Goal: Participate in discussion: Participate in discussion

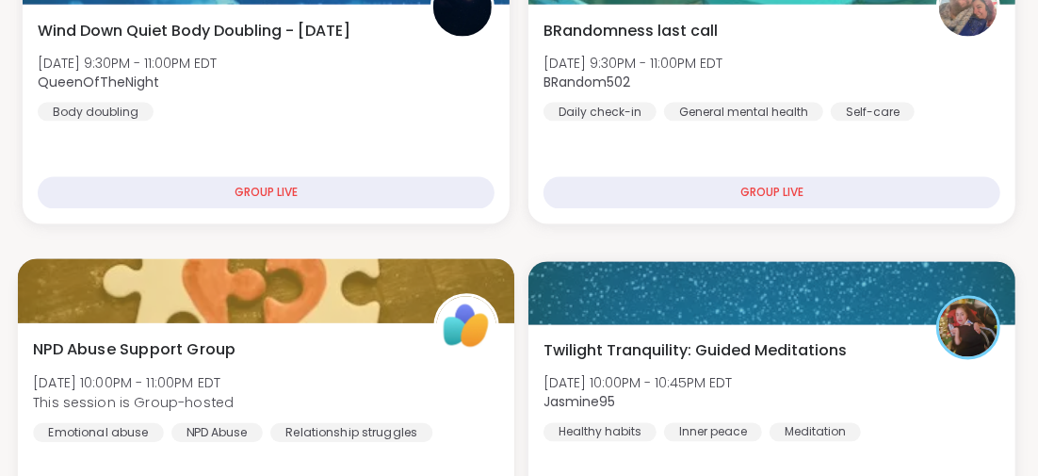
scroll to position [1751, 0]
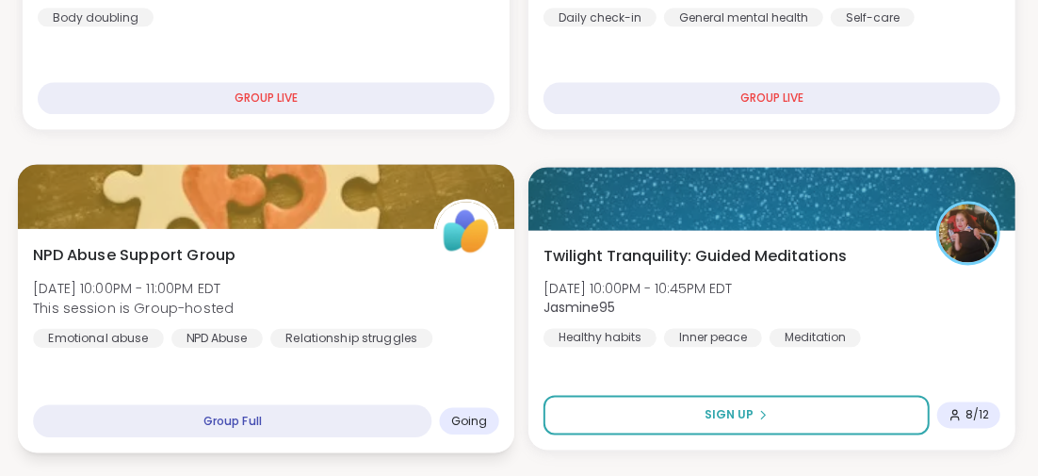
click at [189, 253] on span "NPD Abuse Support Group" at bounding box center [134, 255] width 202 height 23
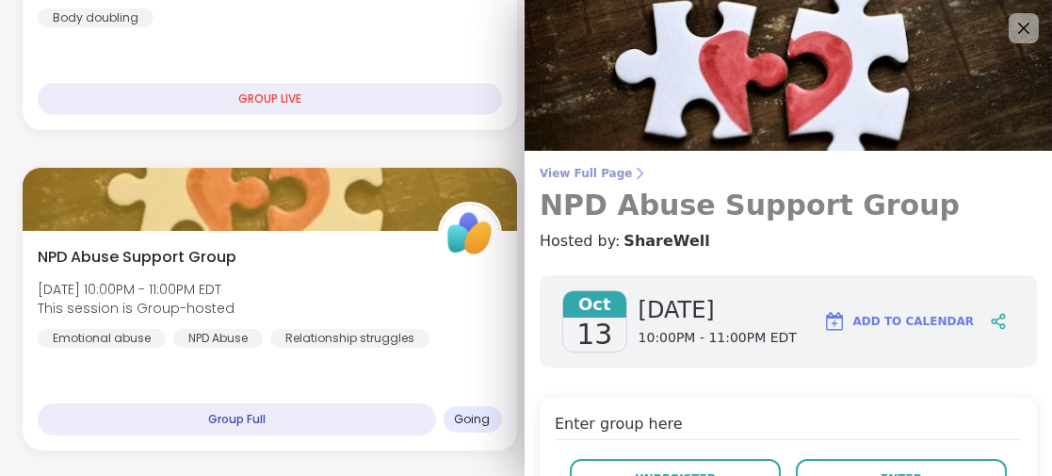
click at [697, 211] on h3 "NPD Abuse Support Group" at bounding box center [788, 205] width 497 height 34
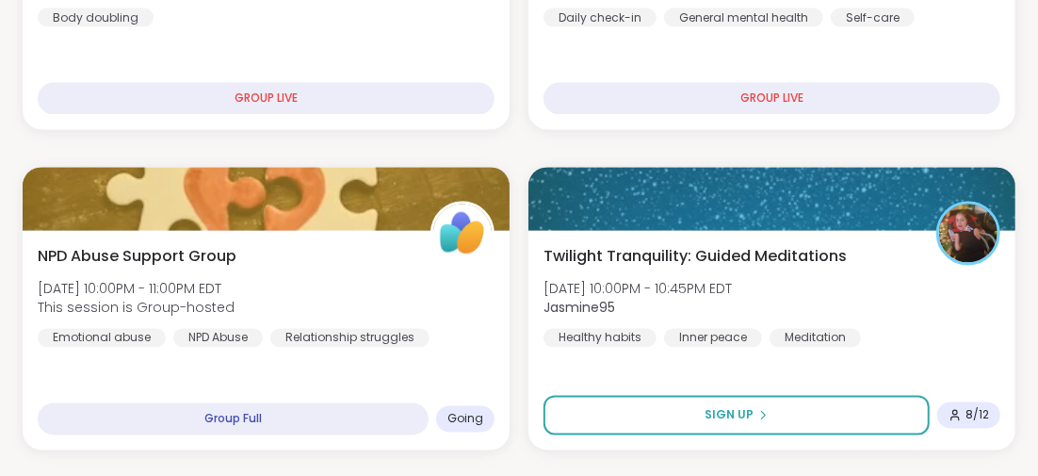
scroll to position [1939, 0]
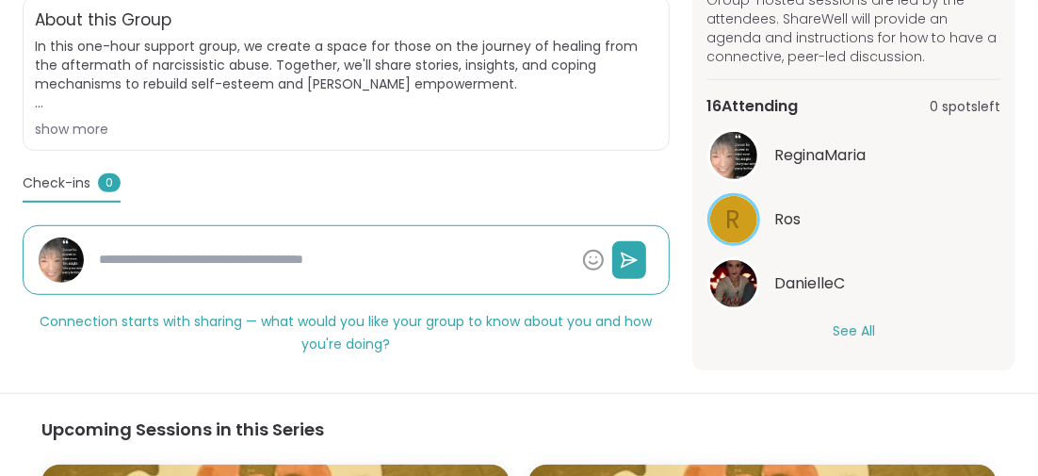
scroll to position [565, 0]
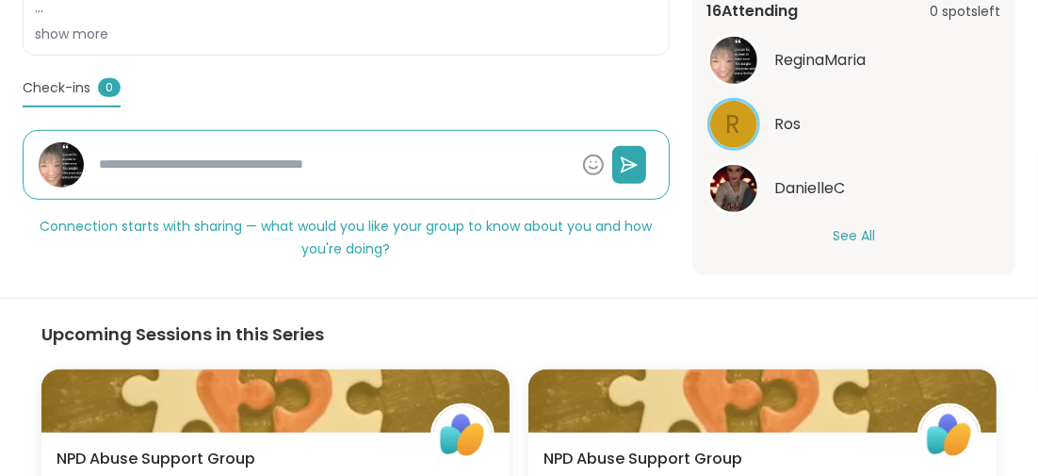
click at [847, 232] on button "See All" at bounding box center [854, 236] width 42 height 20
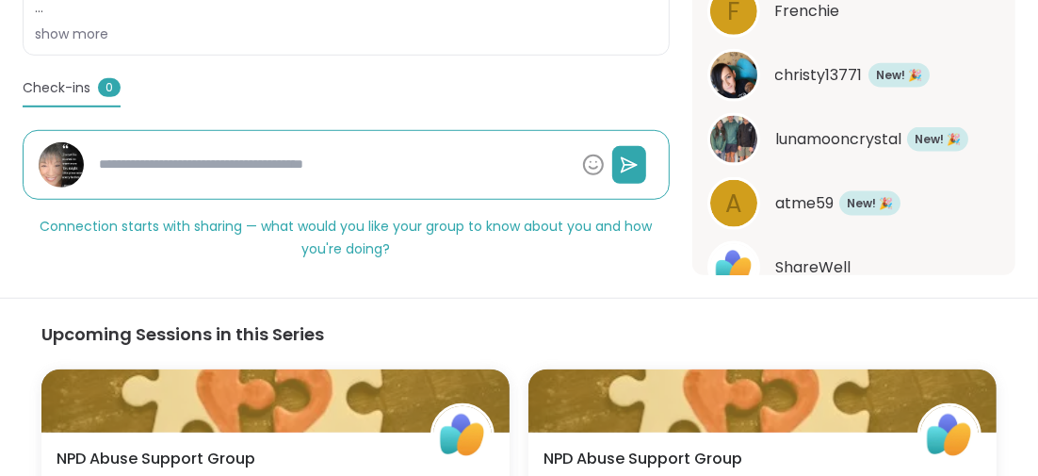
scroll to position [1181, 0]
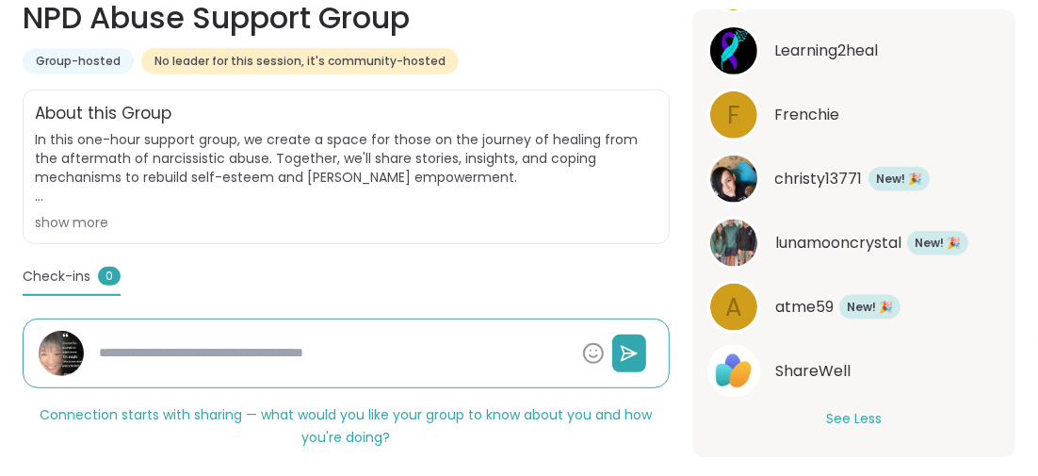
type textarea "*"
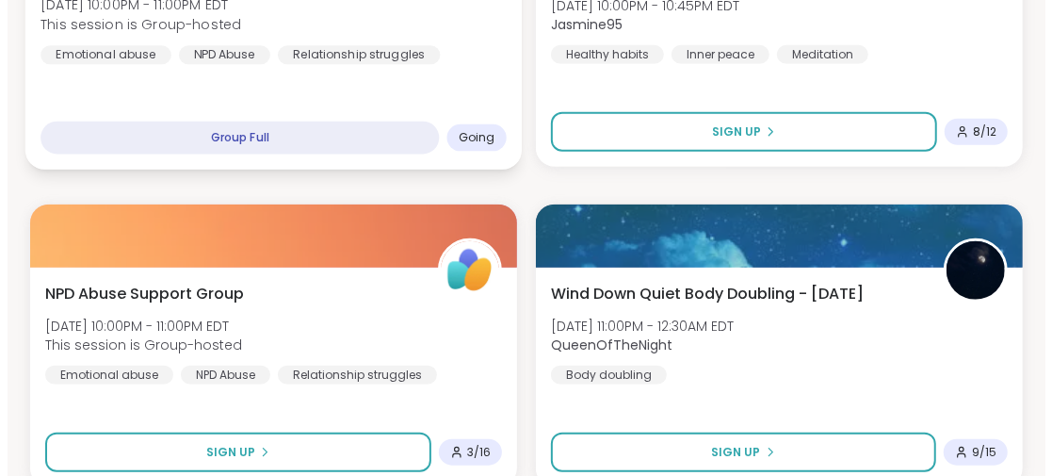
scroll to position [847, 0]
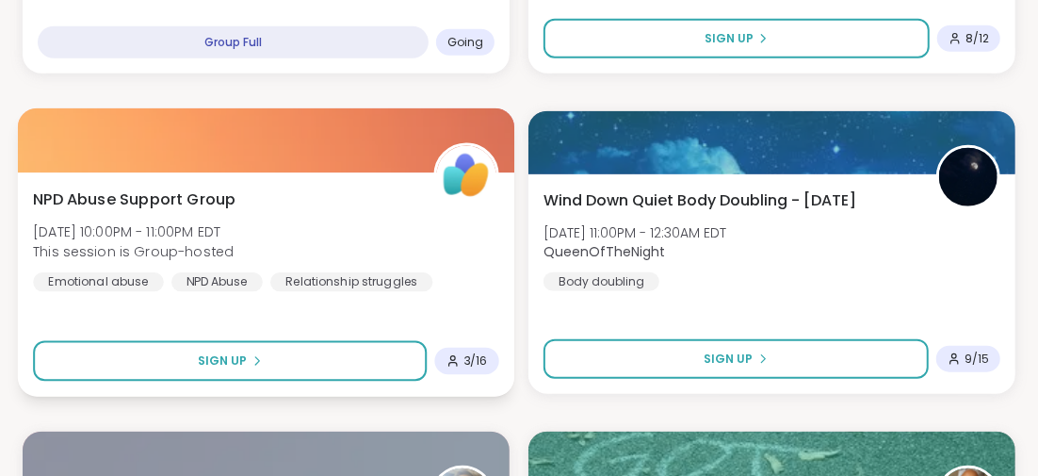
click at [191, 193] on span "NPD Abuse Support Group" at bounding box center [134, 198] width 202 height 23
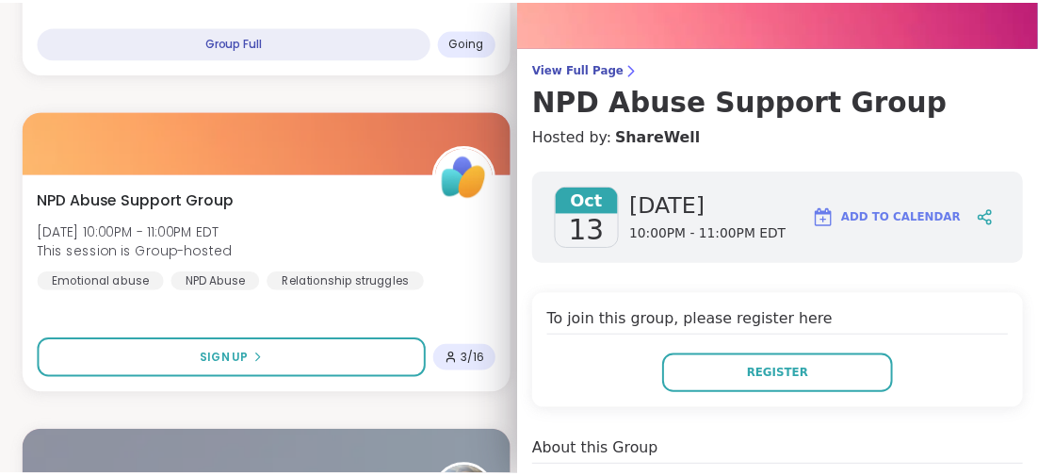
scroll to position [0, 0]
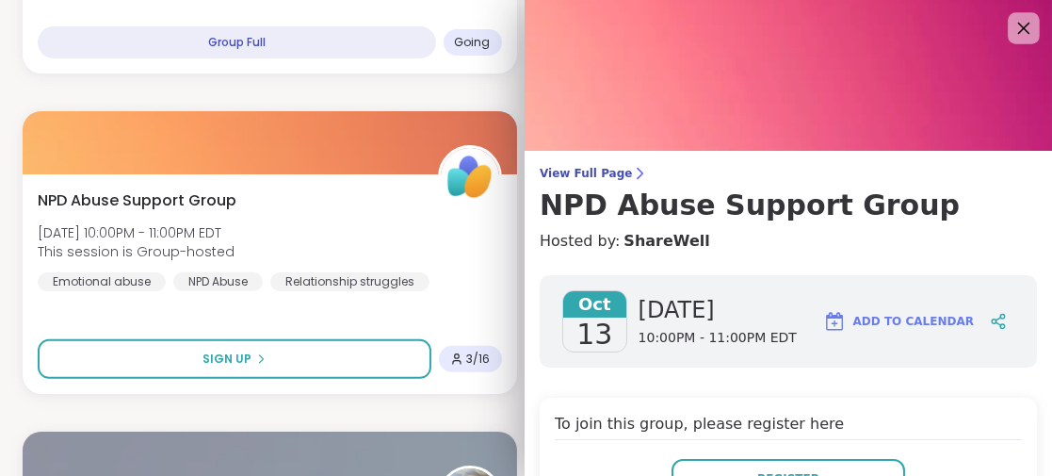
click at [1012, 24] on icon at bounding box center [1024, 28] width 24 height 24
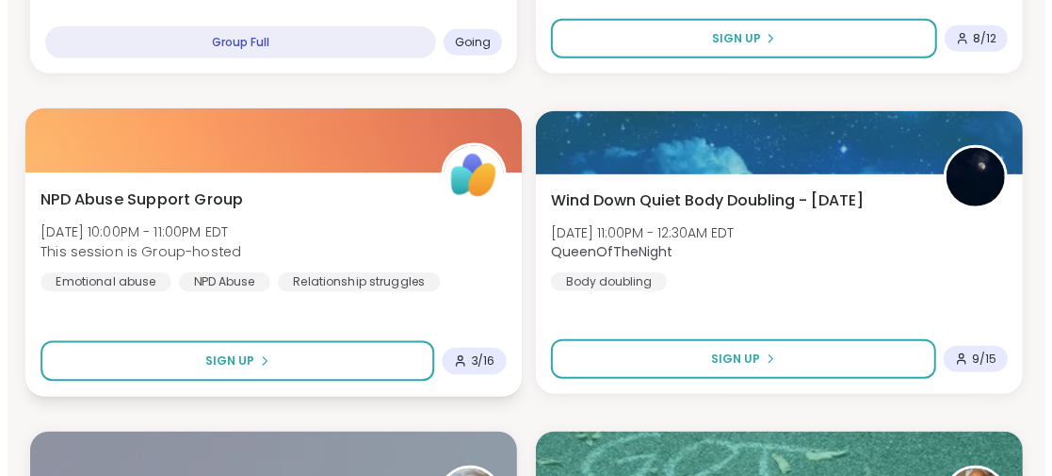
scroll to position [659, 0]
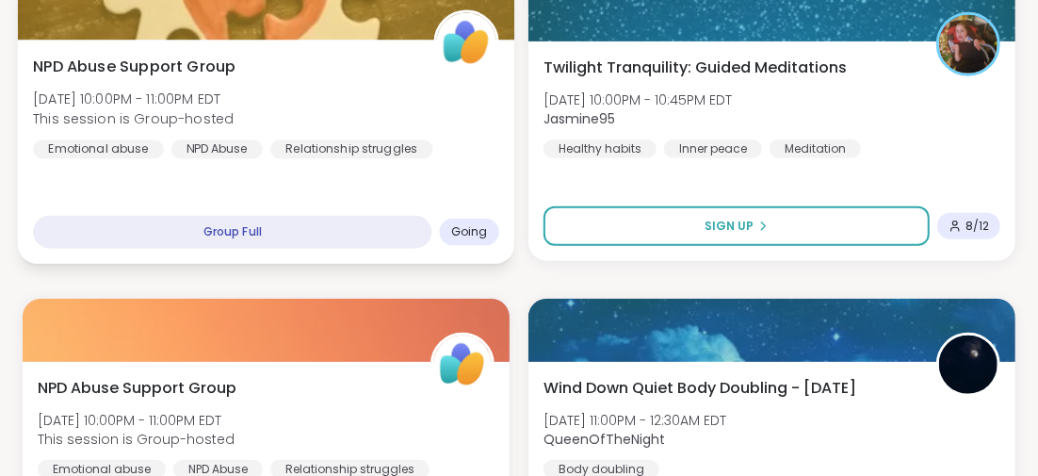
click at [209, 64] on span "NPD Abuse Support Group" at bounding box center [134, 66] width 202 height 23
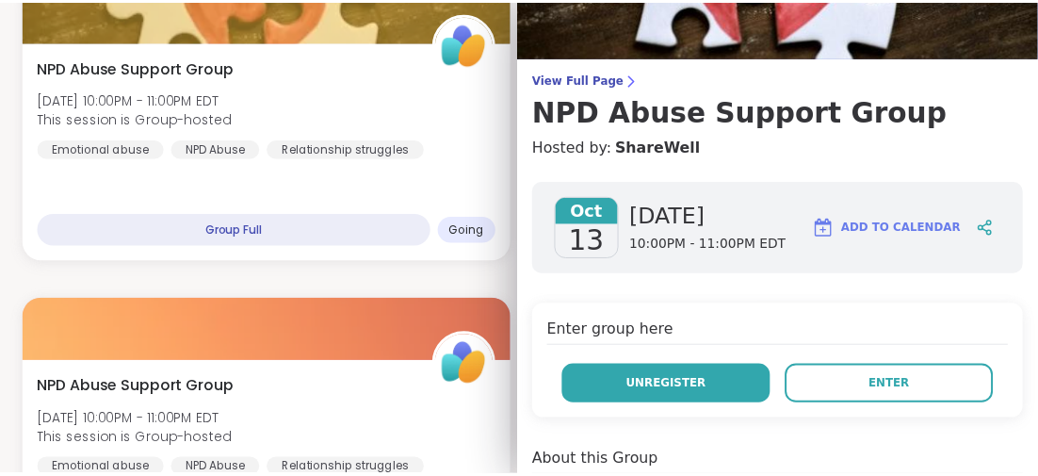
scroll to position [188, 0]
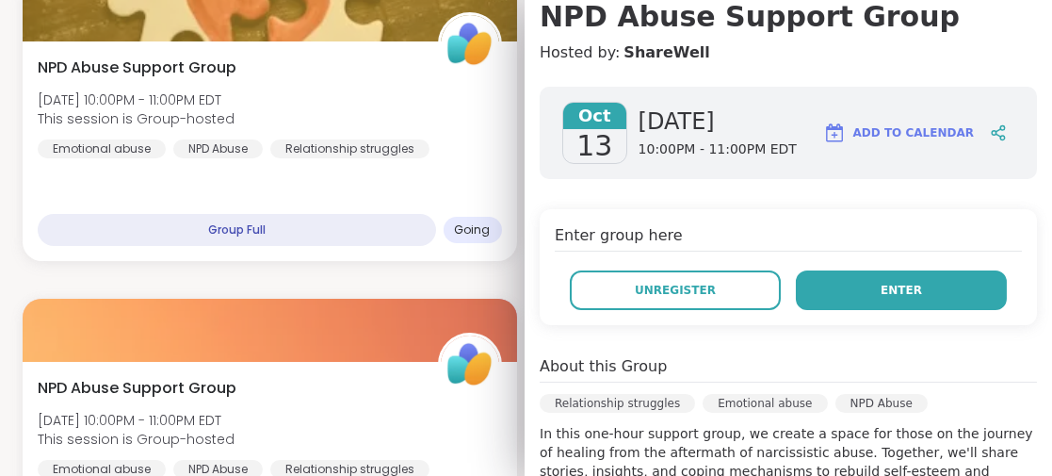
click at [910, 288] on button "Enter" at bounding box center [901, 290] width 211 height 40
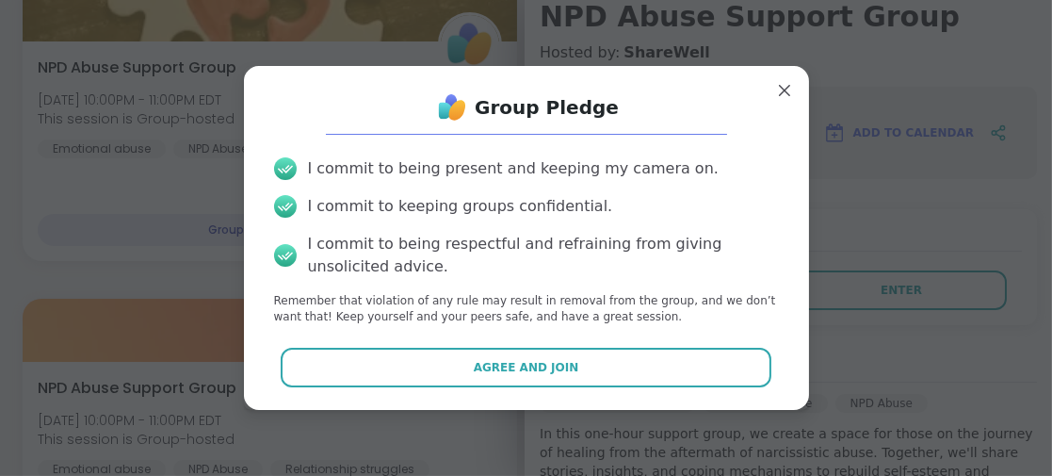
click at [575, 363] on button "Agree and Join" at bounding box center [526, 368] width 491 height 40
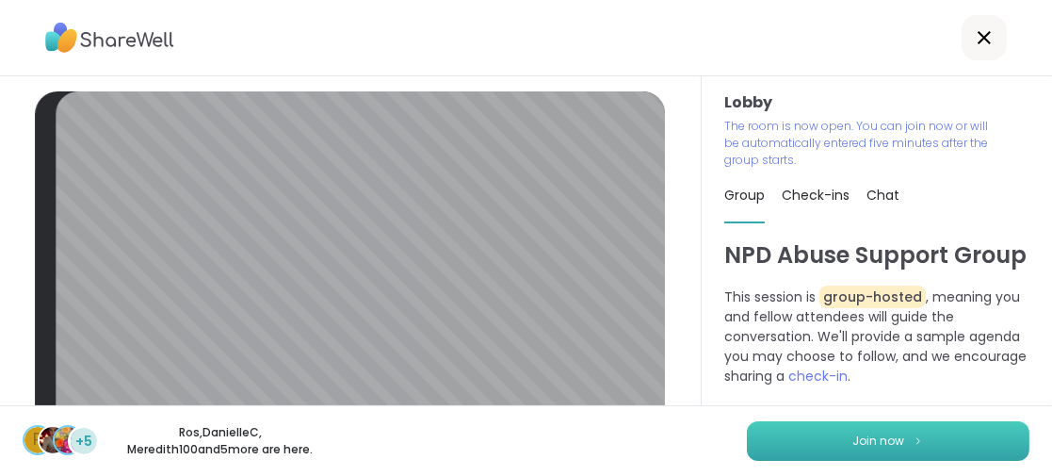
click at [782, 439] on button "Join now" at bounding box center [888, 441] width 283 height 40
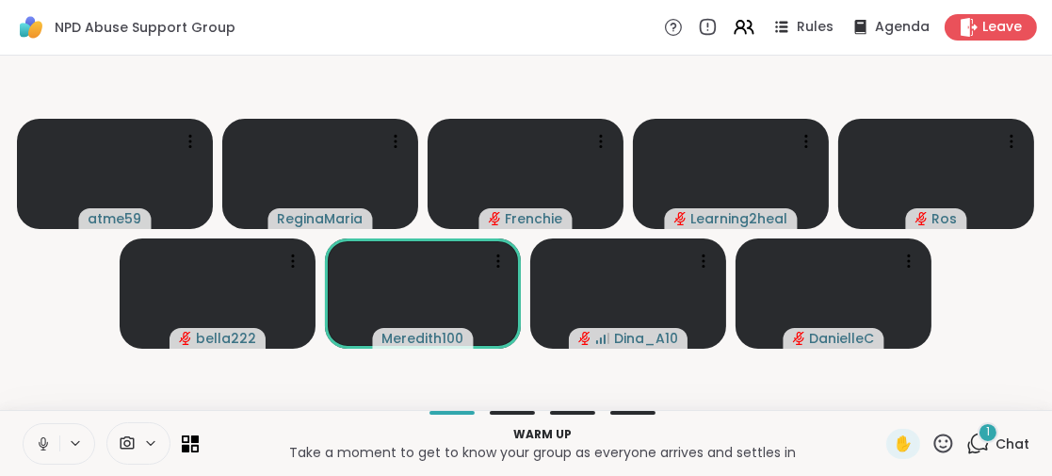
click at [978, 427] on div "1" at bounding box center [988, 432] width 21 height 21
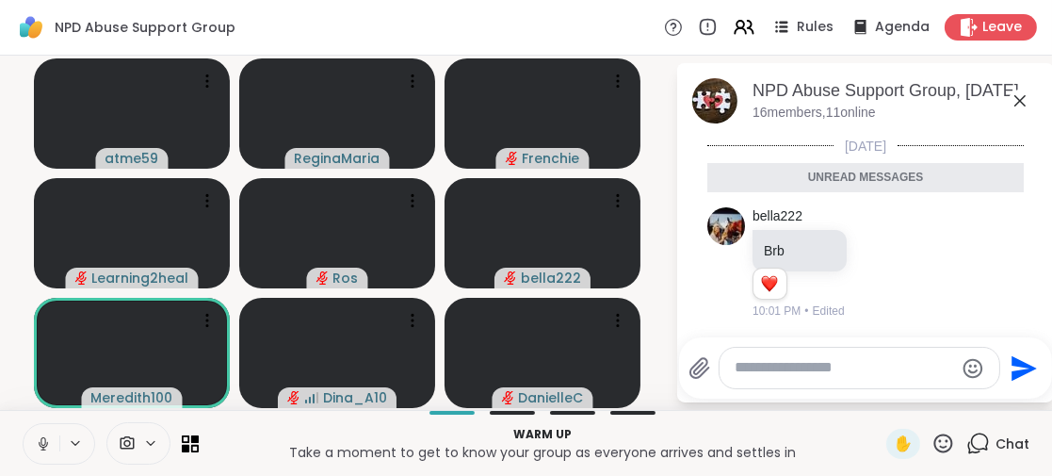
click at [1021, 98] on icon at bounding box center [1019, 100] width 11 height 11
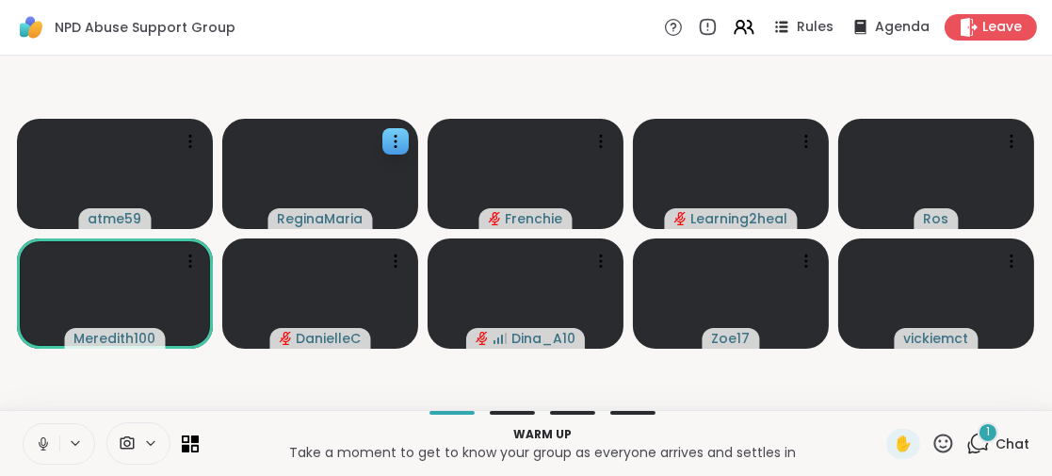
click at [502, 83] on video-player-container "atme59 ReginaMaria Frenchie Learning2heal Ros Meredith100 DanielleC Dina_A10 Zo…" at bounding box center [525, 232] width 1029 height 339
click at [387, 140] on icon at bounding box center [395, 141] width 19 height 19
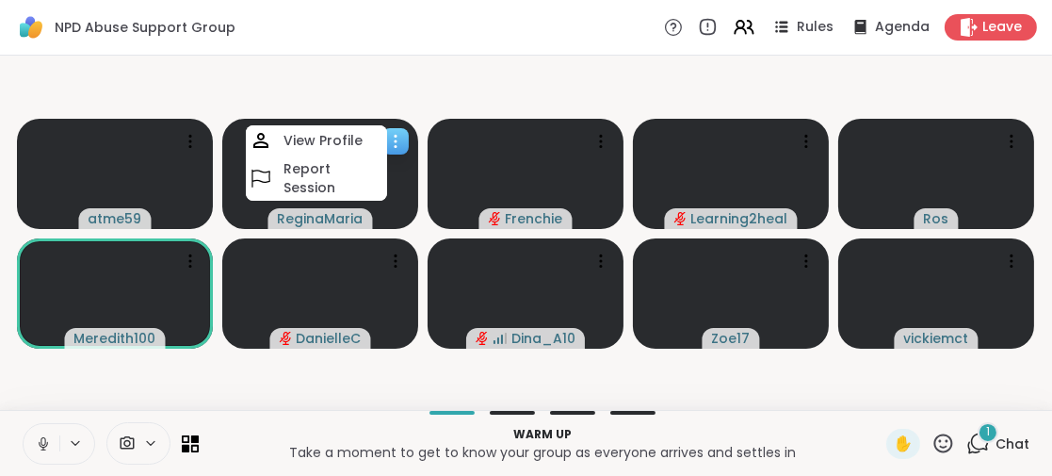
click at [398, 207] on video at bounding box center [320, 174] width 196 height 110
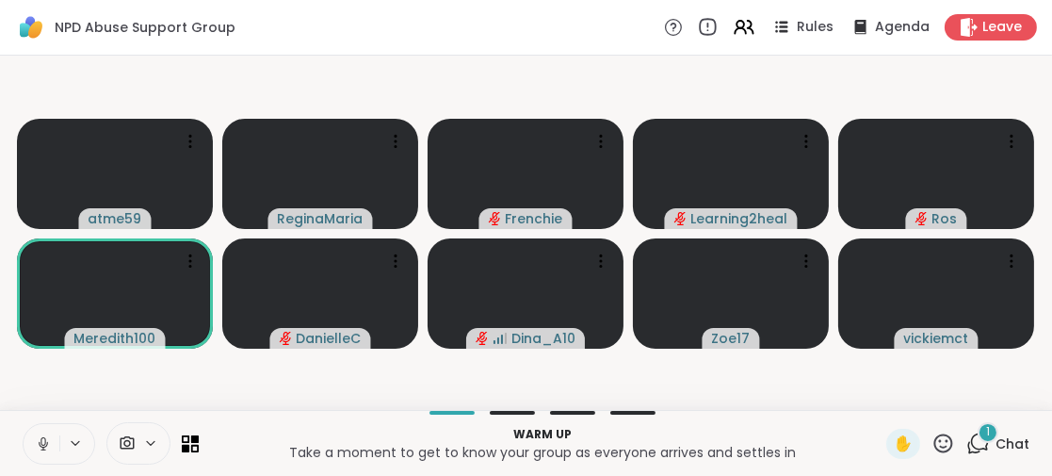
click at [697, 27] on icon at bounding box center [707, 27] width 21 height 21
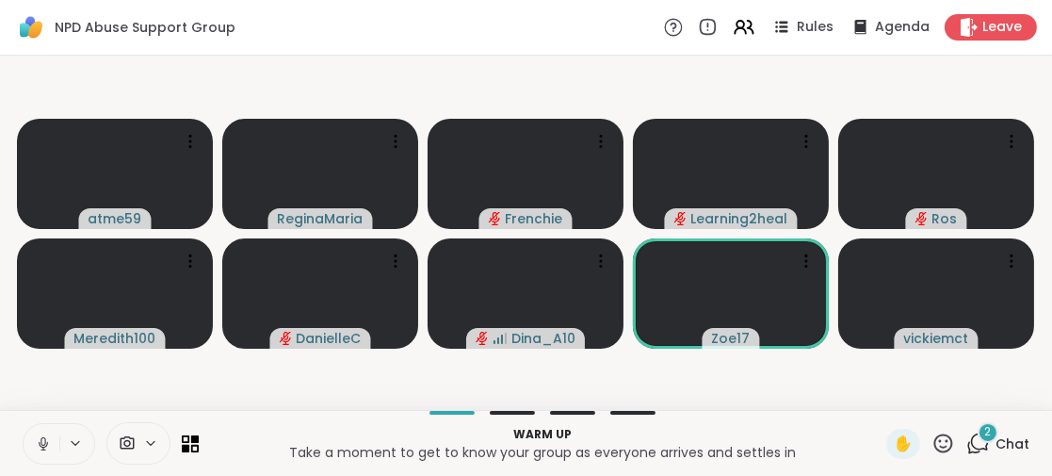
click at [665, 28] on icon at bounding box center [674, 27] width 20 height 20
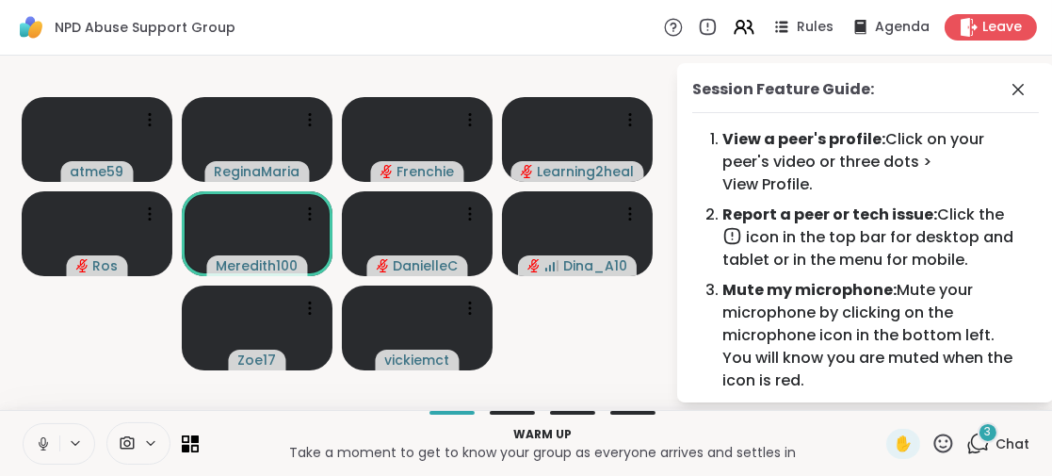
click at [665, 28] on icon at bounding box center [674, 27] width 20 height 20
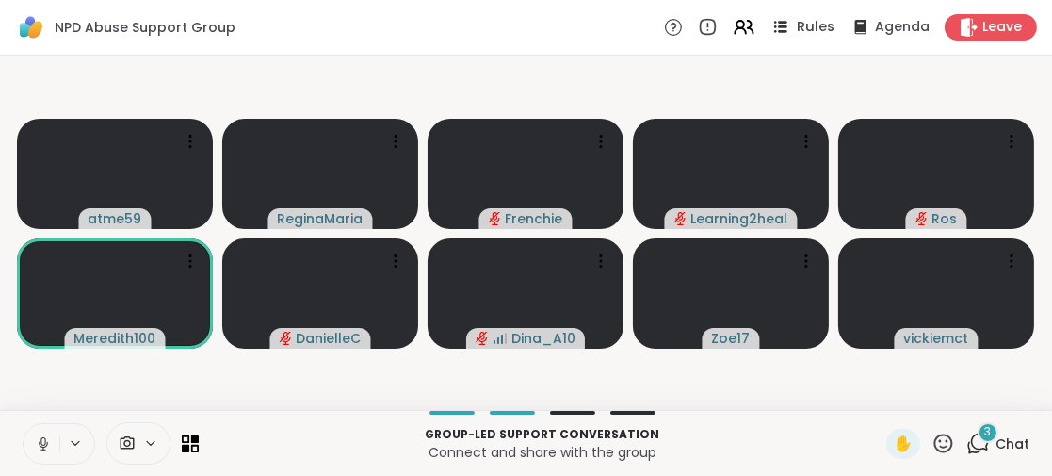
click at [771, 29] on icon at bounding box center [781, 27] width 24 height 24
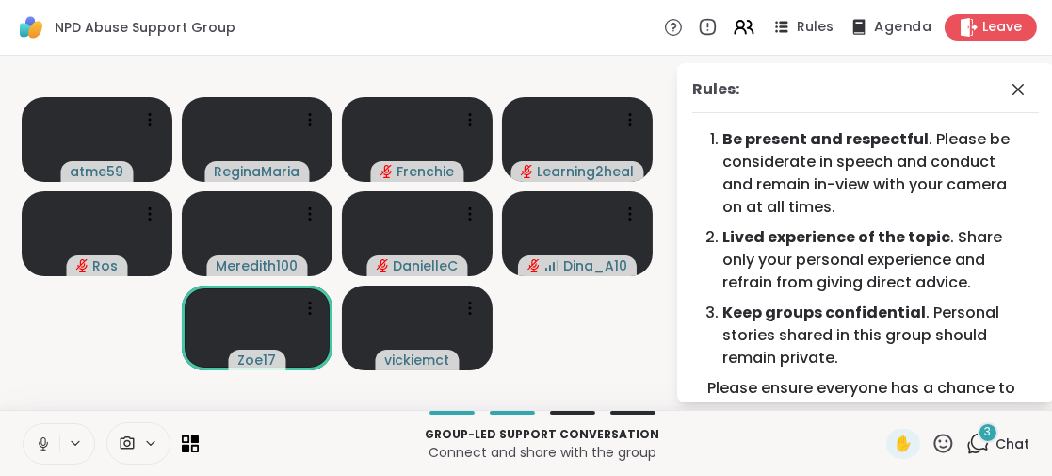
click at [874, 26] on span "Agenda" at bounding box center [902, 28] width 57 height 20
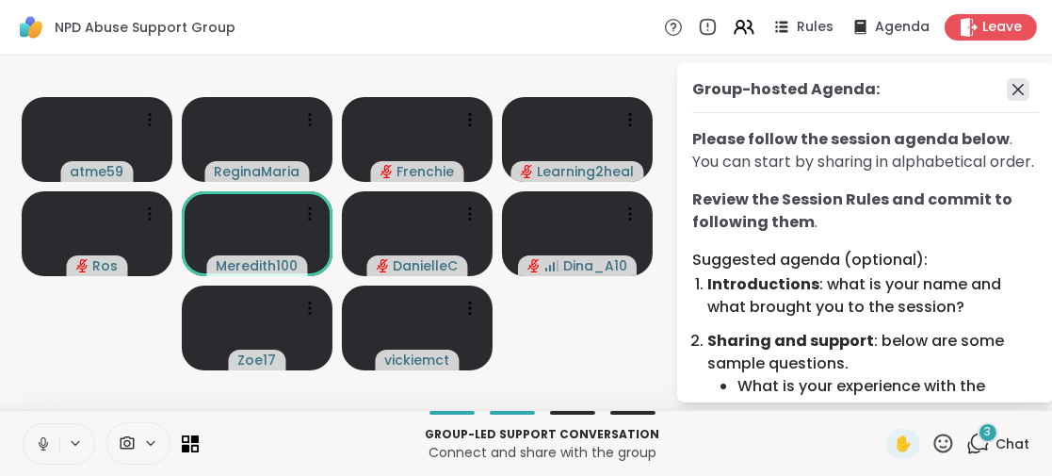
click at [1012, 91] on icon at bounding box center [1017, 89] width 11 height 11
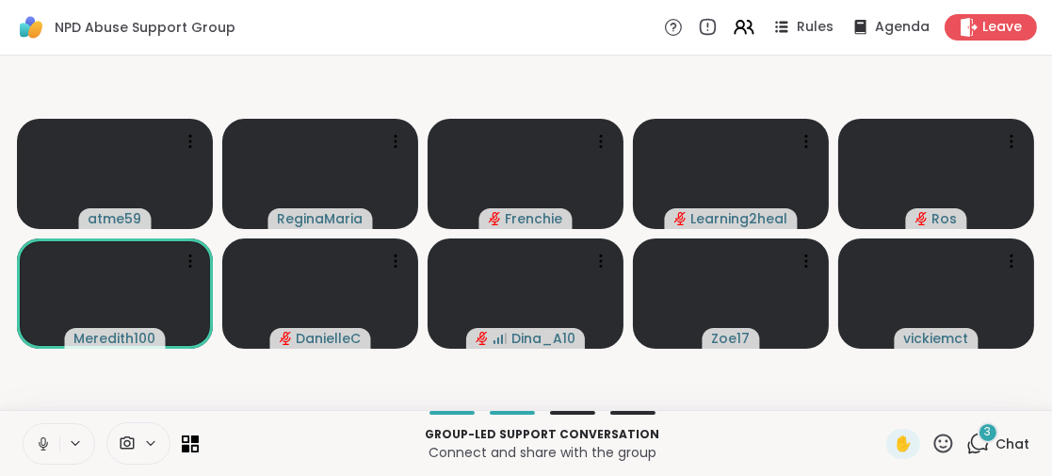
click at [985, 429] on span "3" at bounding box center [988, 432] width 7 height 16
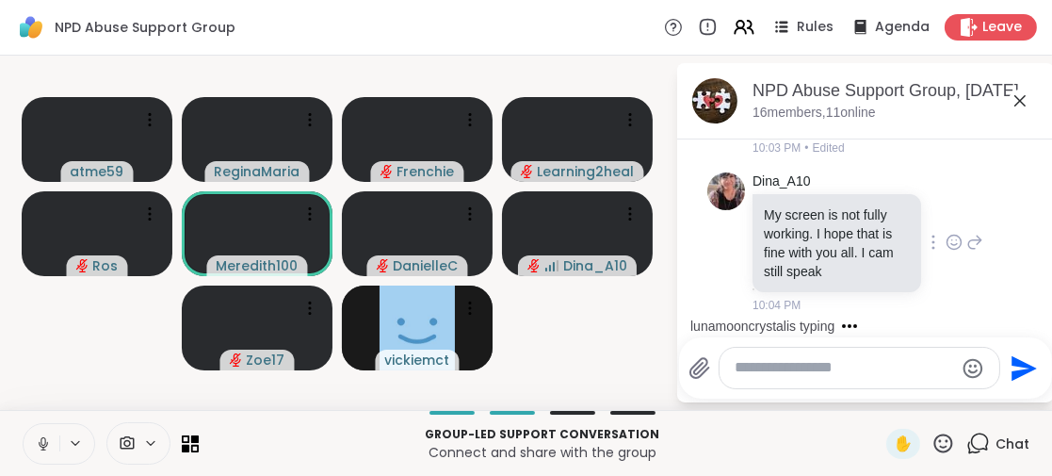
scroll to position [405, 0]
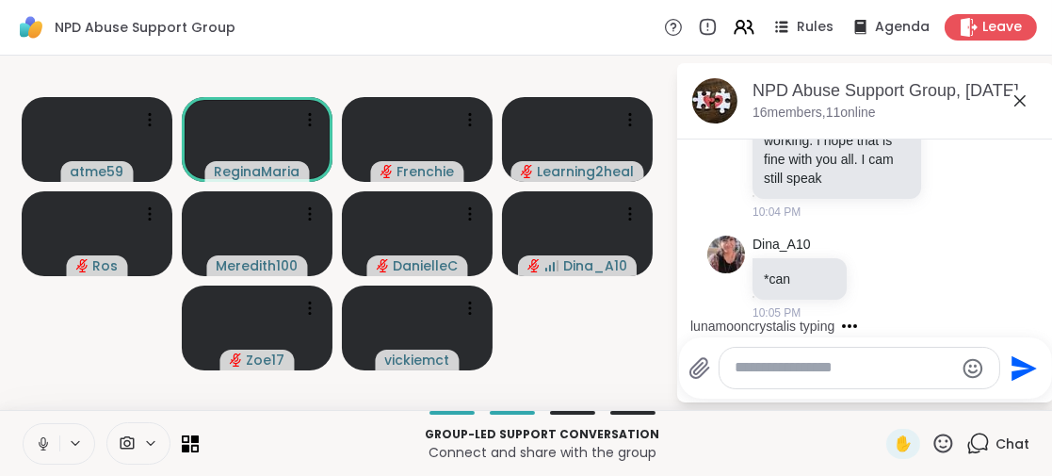
click at [41, 433] on button at bounding box center [42, 444] width 36 height 40
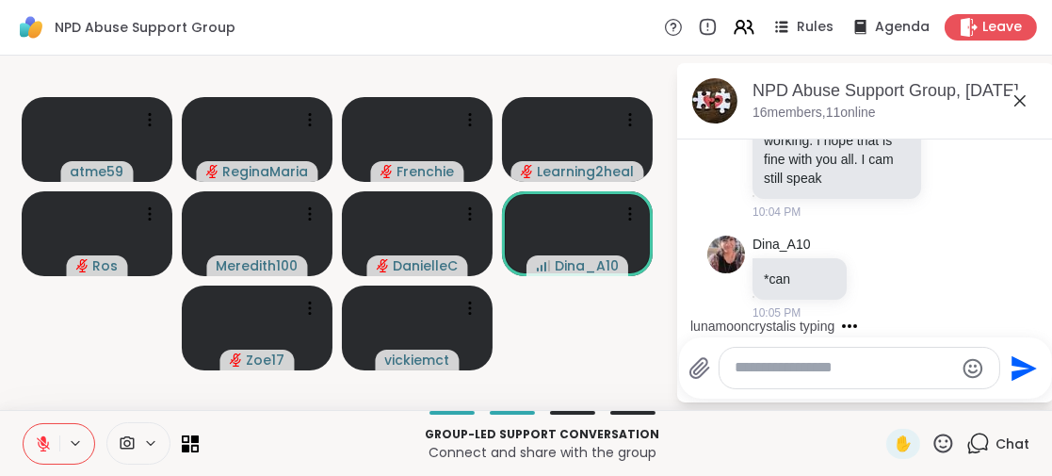
click at [1018, 105] on icon at bounding box center [1020, 100] width 23 height 23
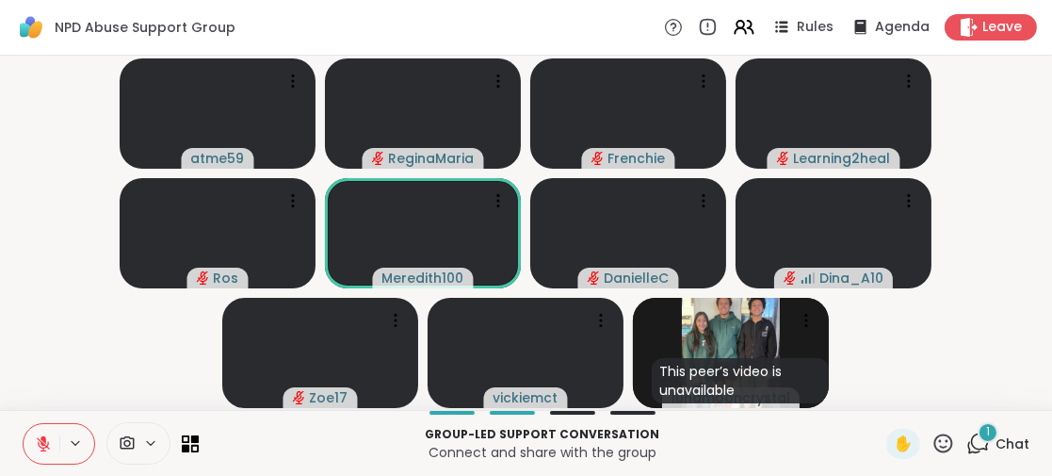
click at [42, 445] on icon at bounding box center [43, 443] width 17 height 17
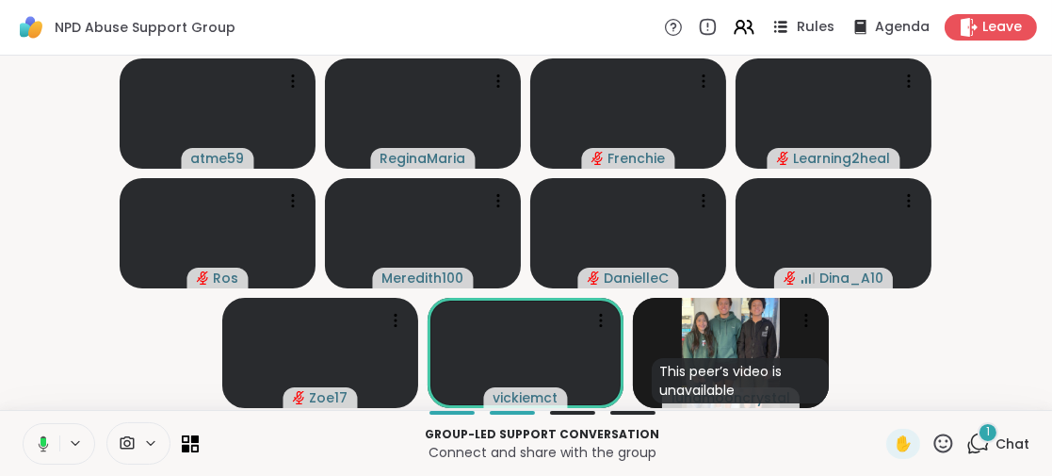
click at [797, 29] on span "Rules" at bounding box center [816, 28] width 39 height 20
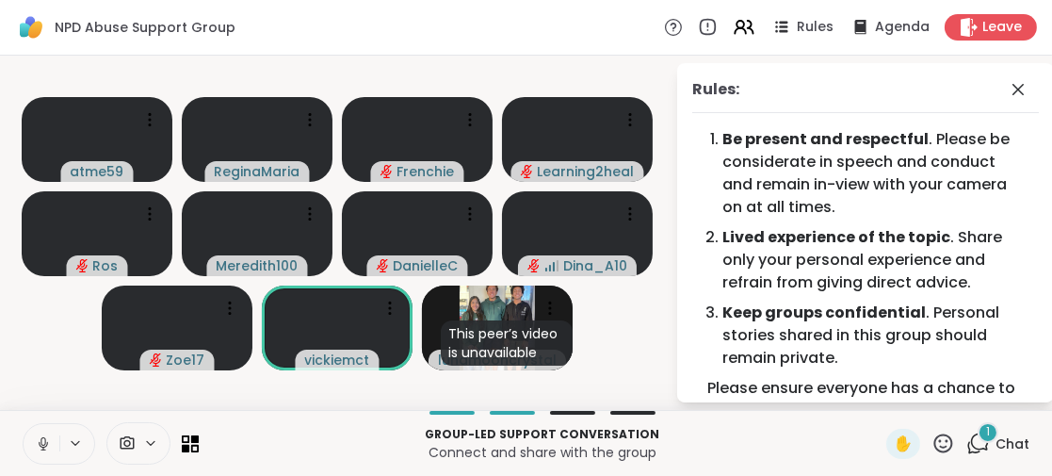
click at [9, 352] on div "atme59 ReginaMaria Frenchie Learning2heal Ros Meredith100 DanielleC Dina_A10 Zo…" at bounding box center [526, 233] width 1052 height 354
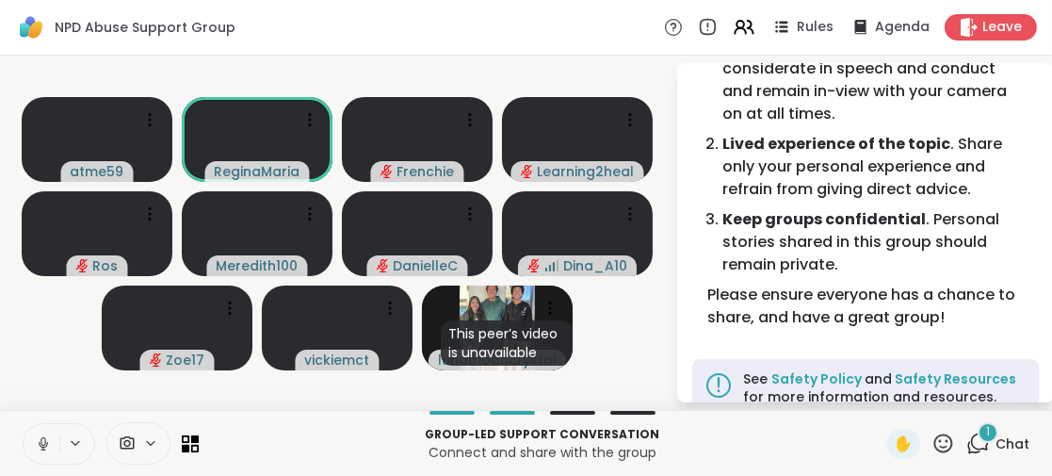
scroll to position [123, 0]
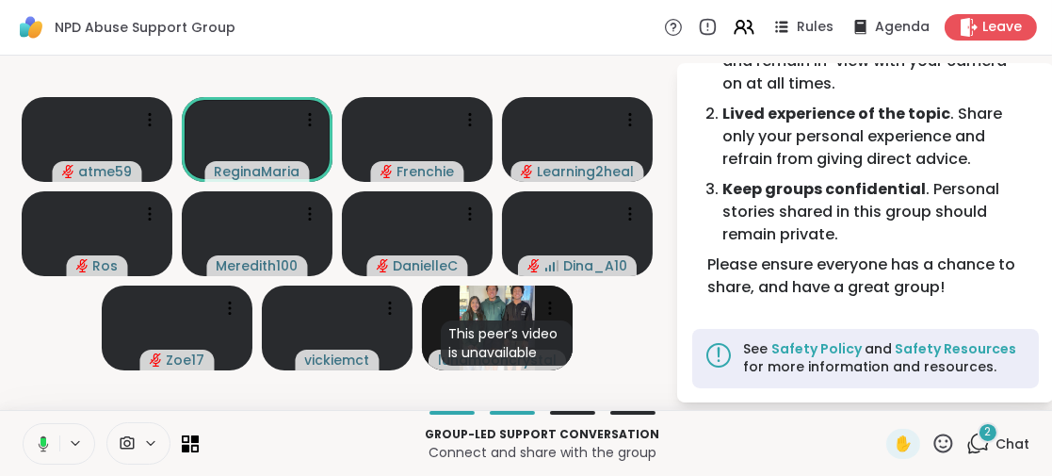
click at [931, 445] on icon at bounding box center [943, 443] width 24 height 24
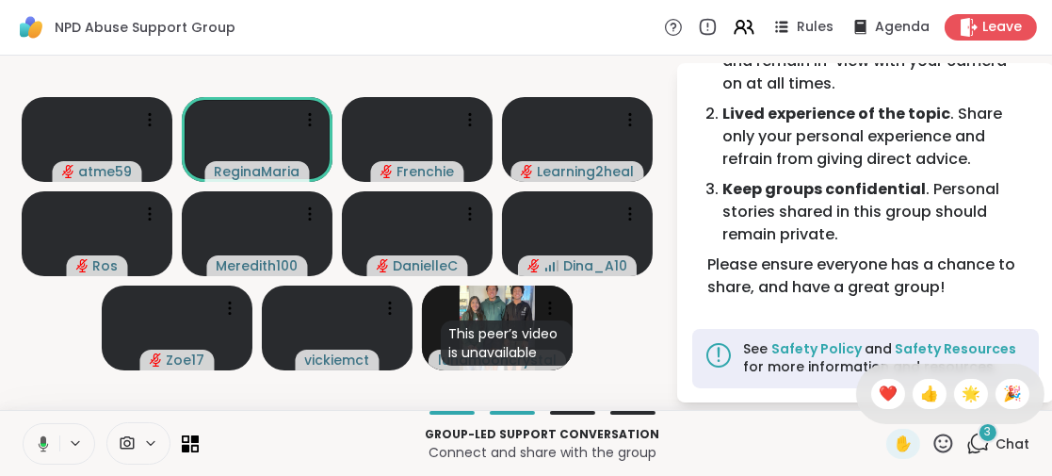
drag, startPoint x: 720, startPoint y: 450, endPoint x: 882, endPoint y: 297, distance: 222.5
click at [720, 446] on p "Connect and share with the group" at bounding box center [542, 452] width 665 height 19
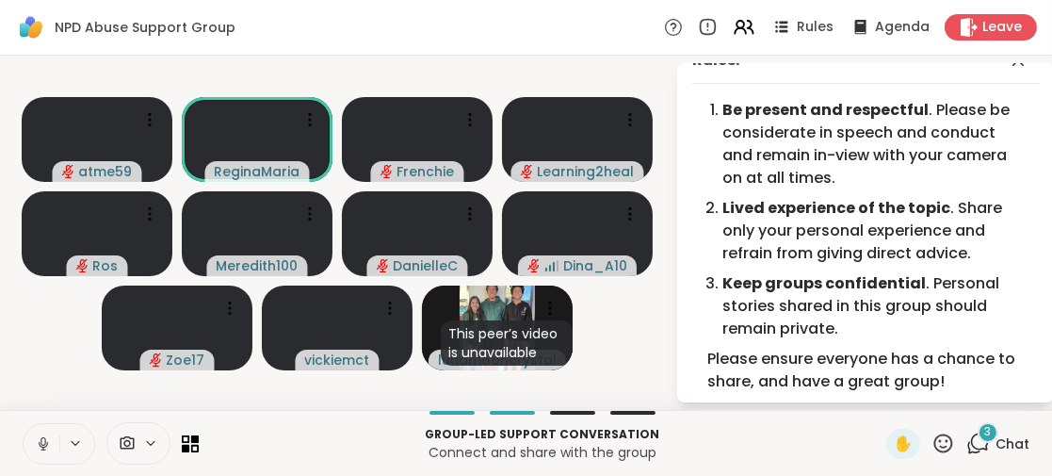
scroll to position [0, 0]
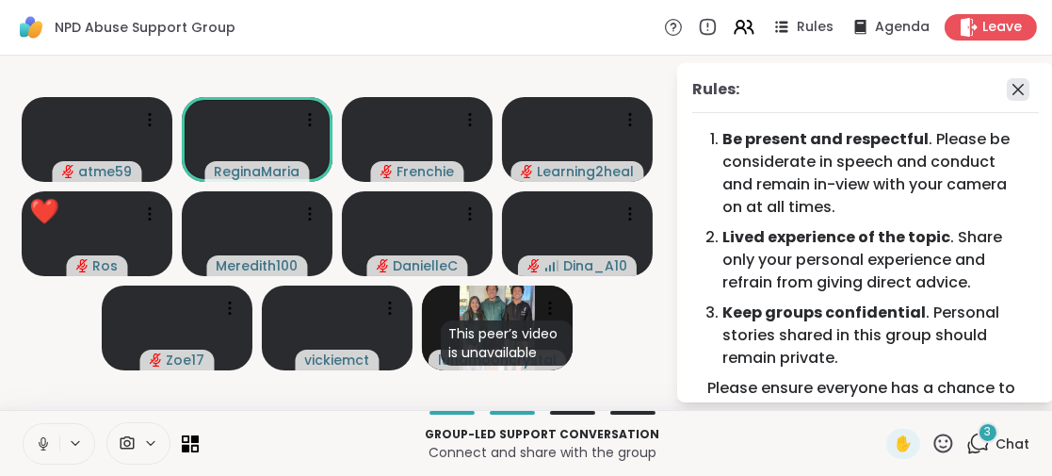
click at [1007, 88] on icon at bounding box center [1018, 89] width 23 height 23
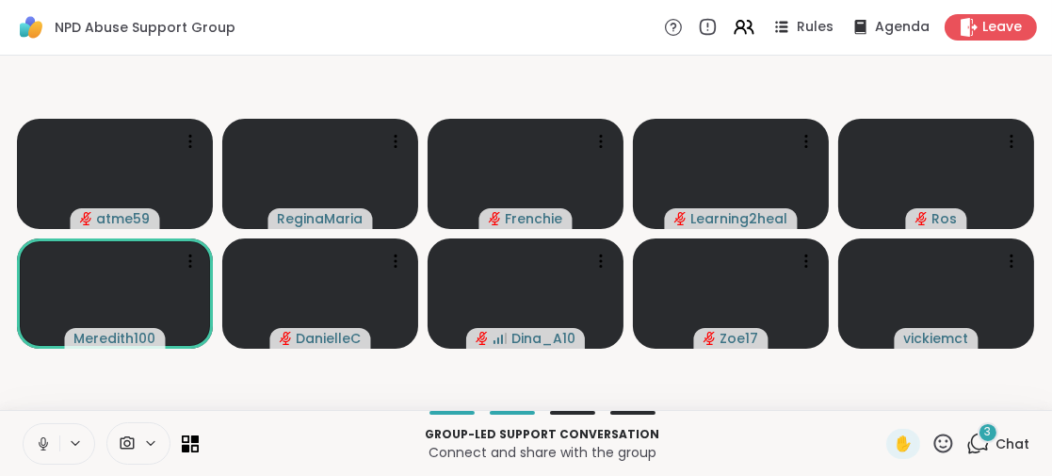
click at [39, 432] on button at bounding box center [42, 444] width 36 height 40
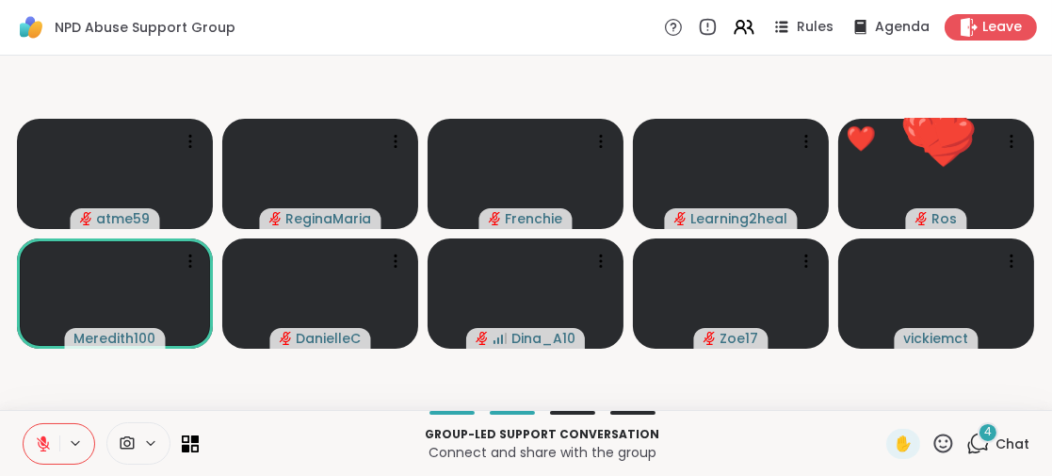
click at [939, 437] on icon at bounding box center [943, 443] width 24 height 24
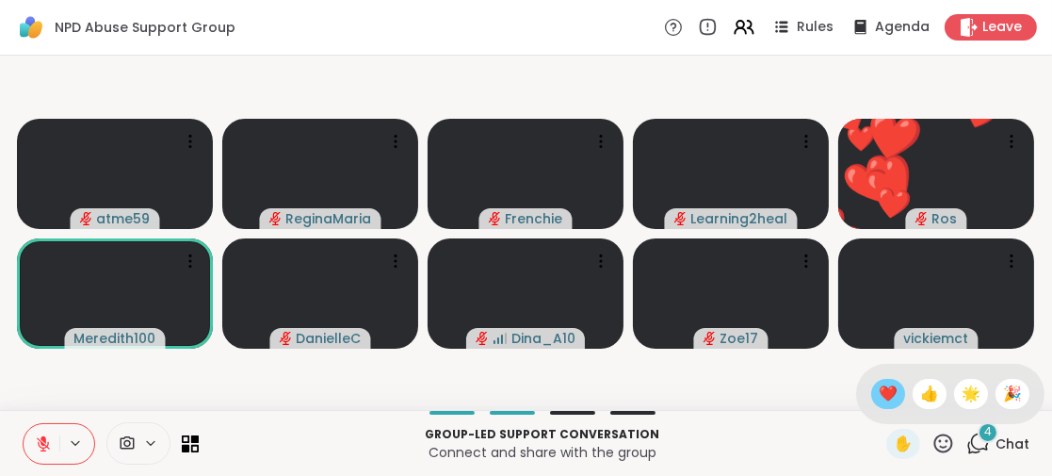
click at [879, 395] on span "❤️" at bounding box center [888, 393] width 19 height 23
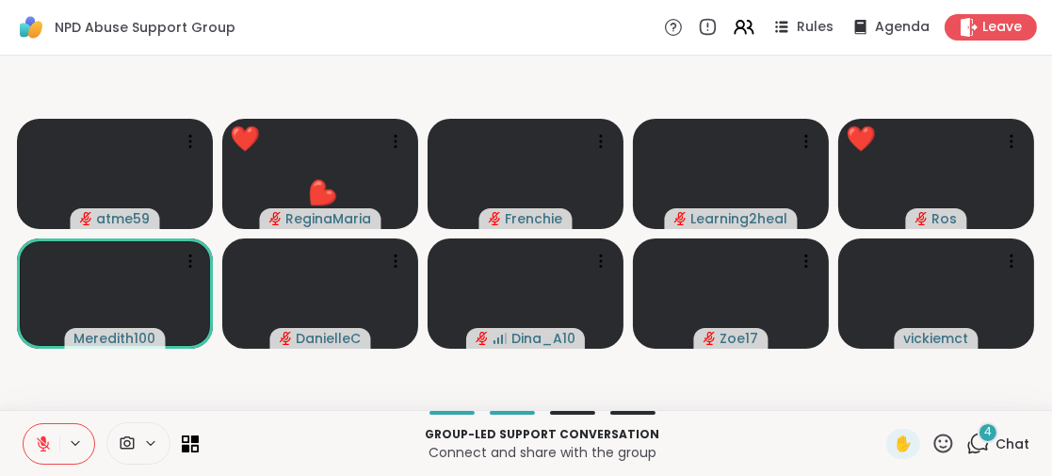
click at [44, 443] on icon at bounding box center [43, 439] width 6 height 8
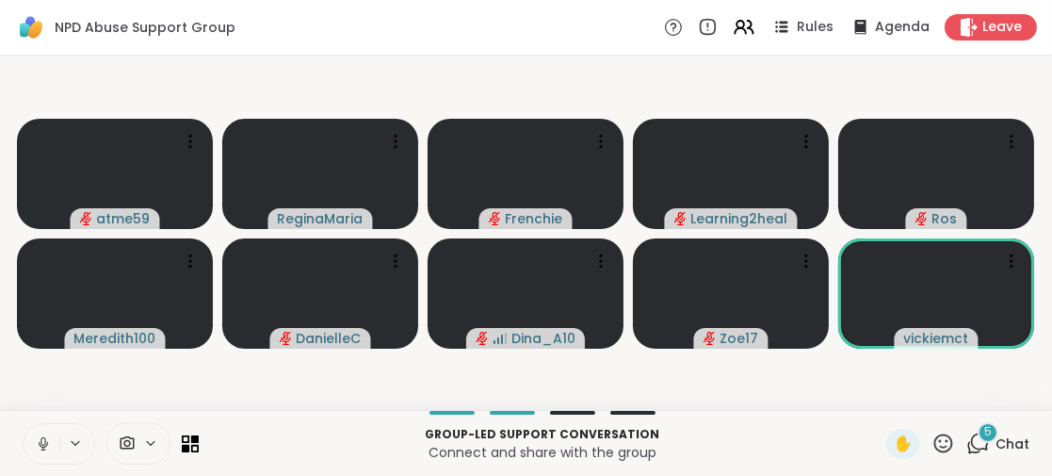
click at [46, 436] on icon at bounding box center [43, 443] width 17 height 17
click at [984, 436] on span "5" at bounding box center [988, 432] width 8 height 16
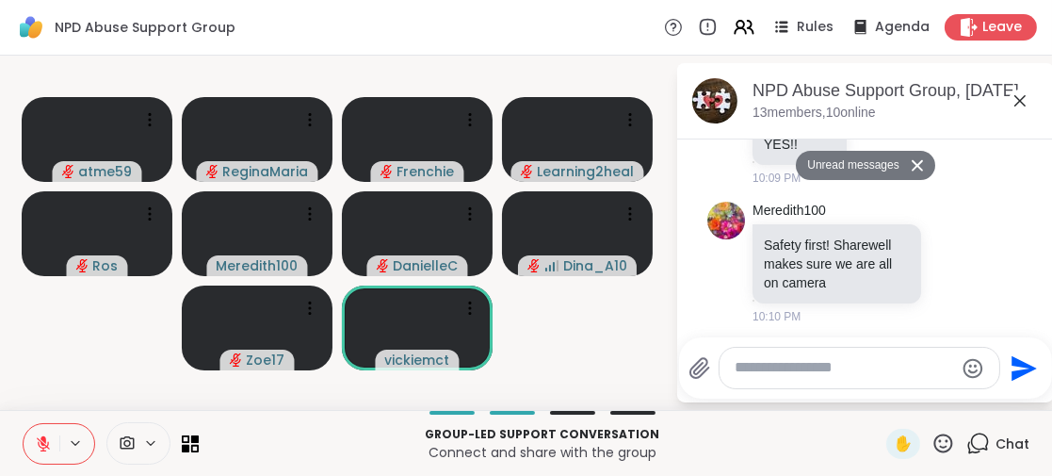
scroll to position [1084, 0]
click at [741, 462] on div "Group-led support conversation Connect and share with the group" at bounding box center [542, 443] width 665 height 42
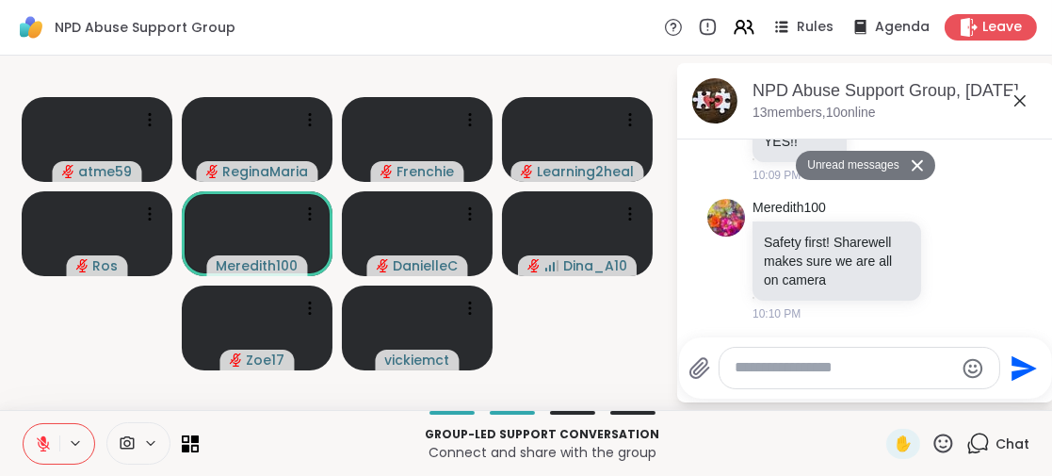
click at [1018, 101] on icon at bounding box center [1020, 100] width 23 height 23
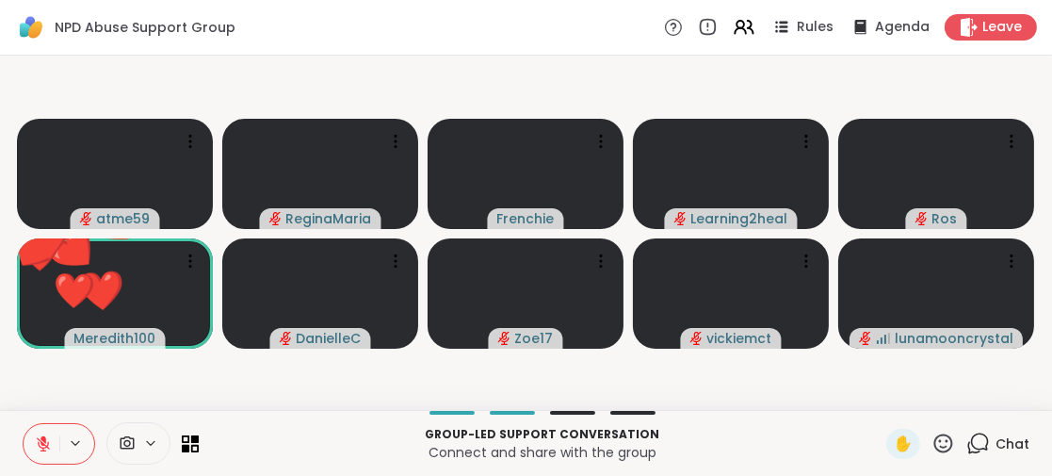
click at [934, 440] on icon at bounding box center [943, 442] width 19 height 19
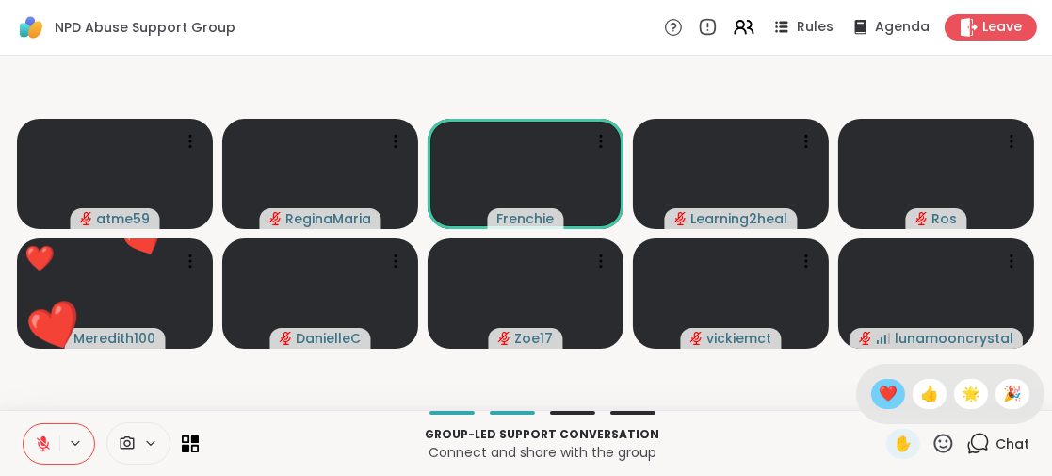
click at [879, 389] on span "❤️" at bounding box center [888, 393] width 19 height 23
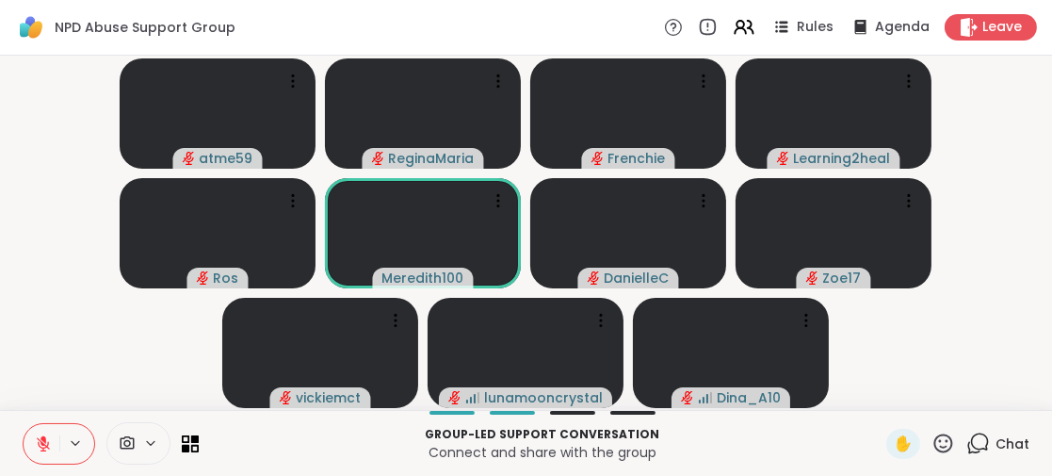
click at [49, 442] on icon at bounding box center [43, 443] width 17 height 17
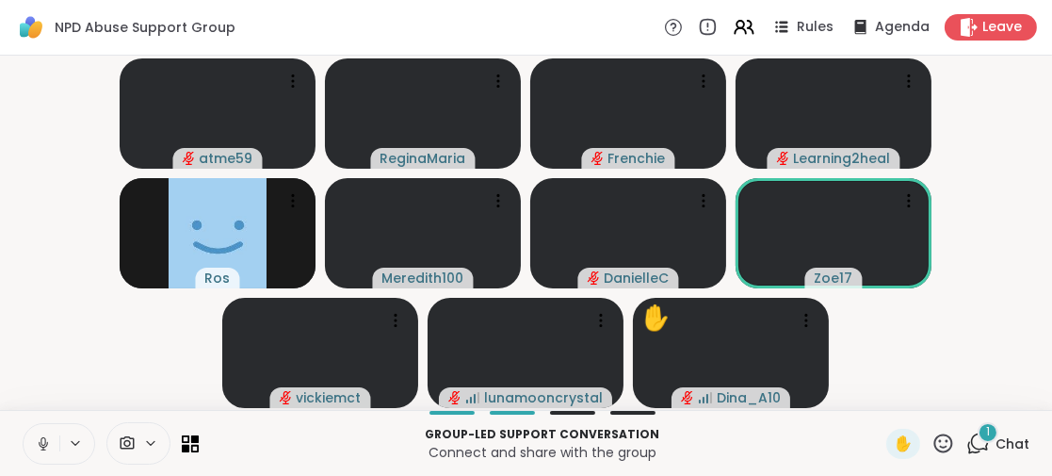
click at [43, 445] on icon at bounding box center [43, 443] width 17 height 17
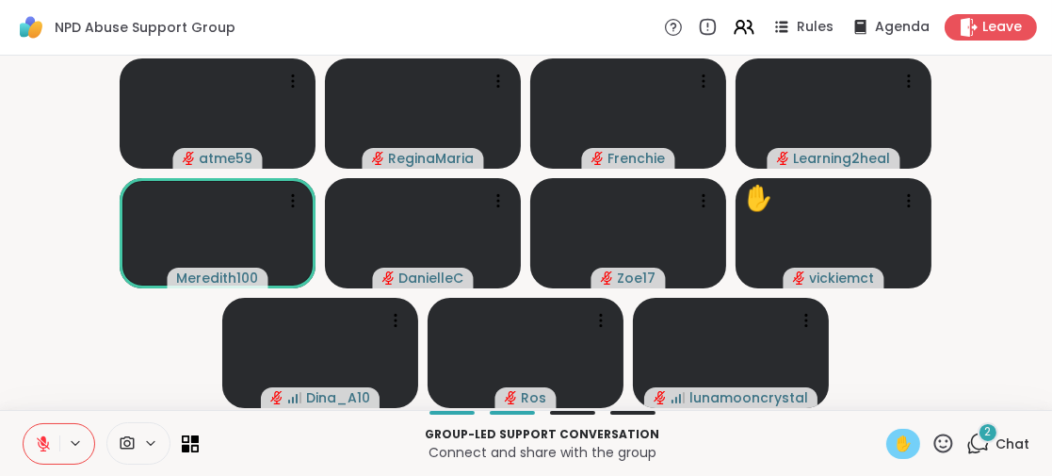
click at [894, 449] on span "✋" at bounding box center [903, 443] width 19 height 23
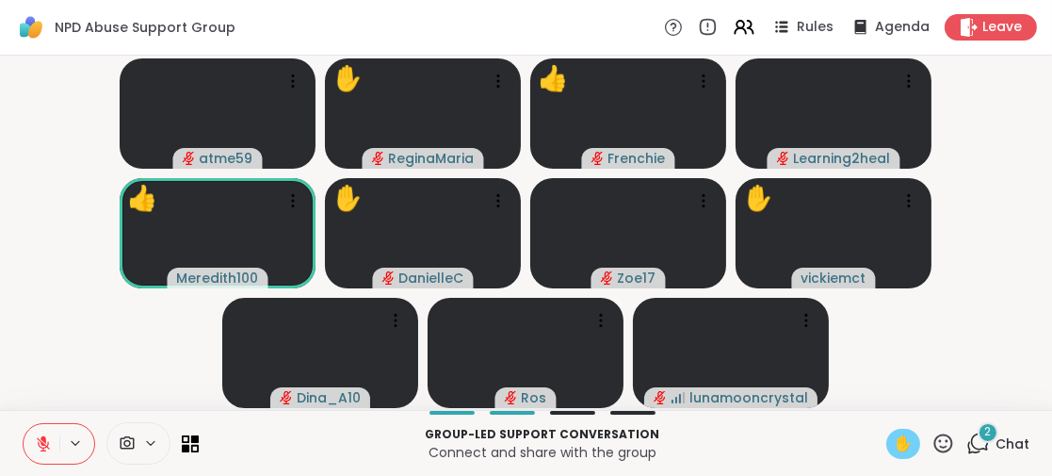
click at [41, 439] on icon at bounding box center [43, 439] width 6 height 8
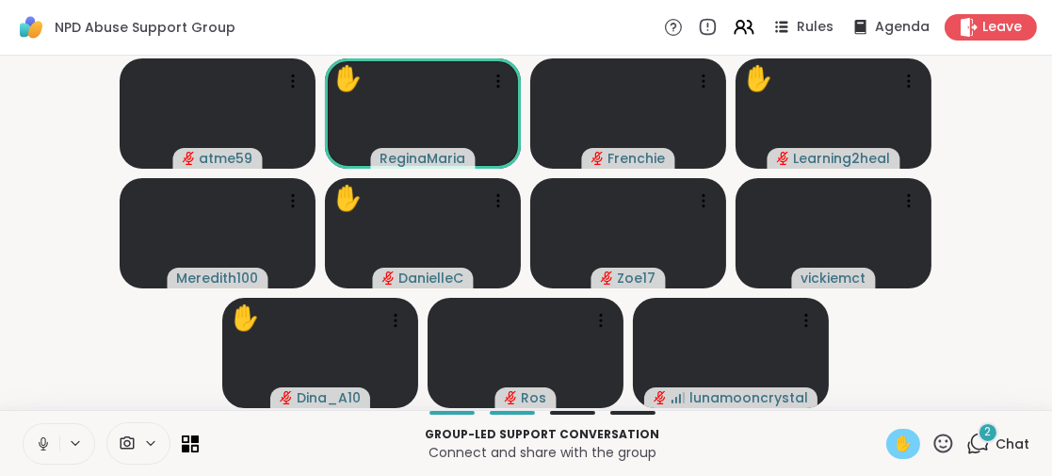
click at [44, 434] on button at bounding box center [42, 444] width 36 height 40
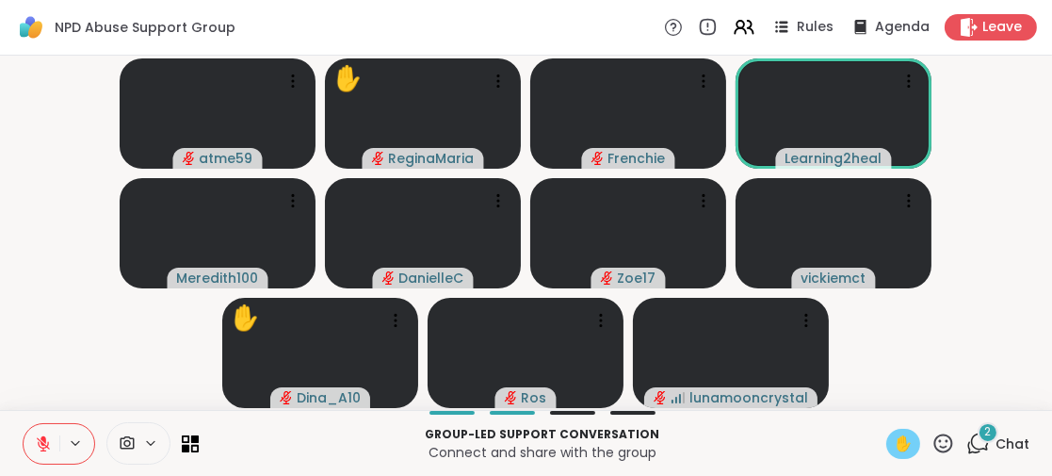
drag, startPoint x: 892, startPoint y: 444, endPoint x: 821, endPoint y: 472, distance: 76.1
click at [894, 444] on span "✋" at bounding box center [903, 443] width 19 height 23
click at [985, 431] on span "2" at bounding box center [988, 432] width 7 height 16
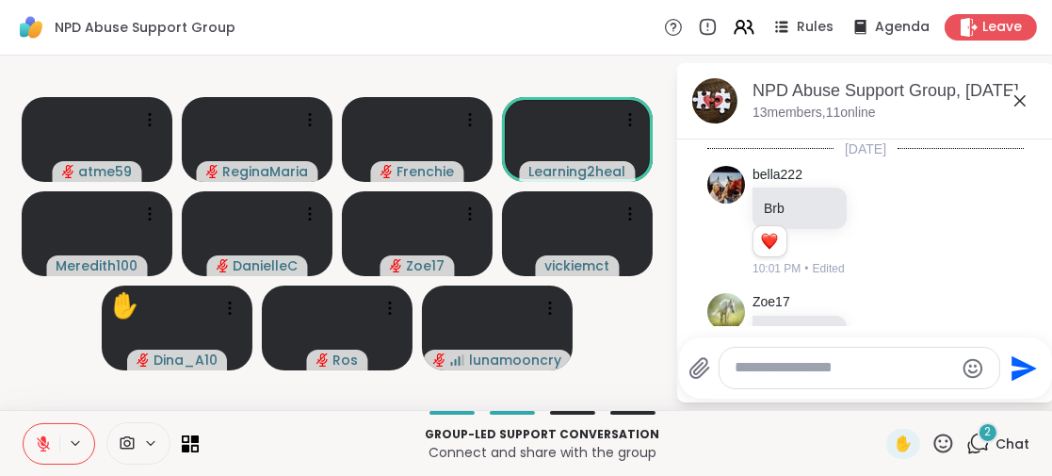
scroll to position [1349, 0]
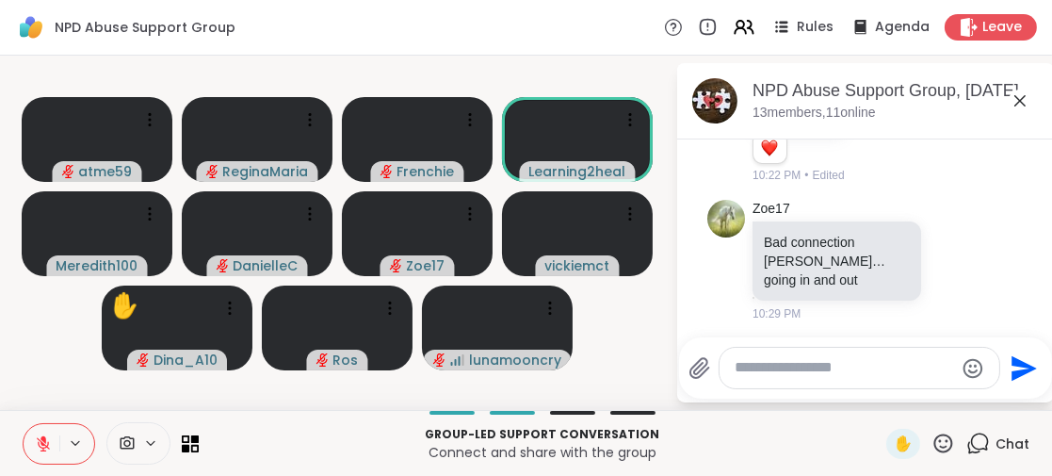
click at [750, 370] on textarea "Type your message" at bounding box center [844, 368] width 219 height 20
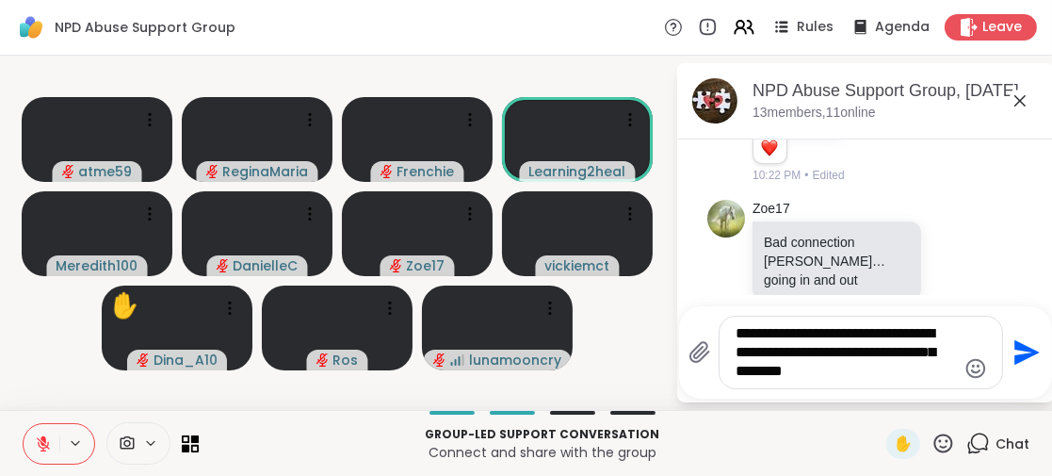
type textarea "**********"
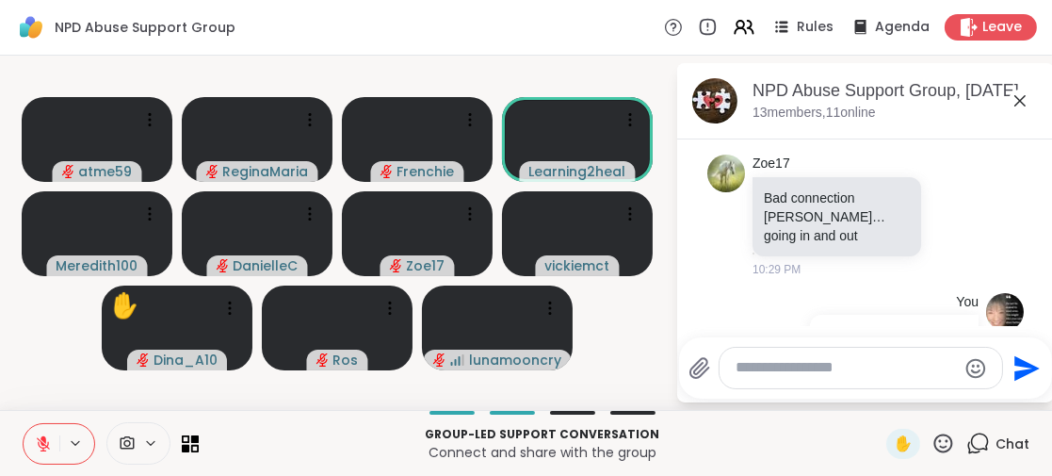
scroll to position [1461, 0]
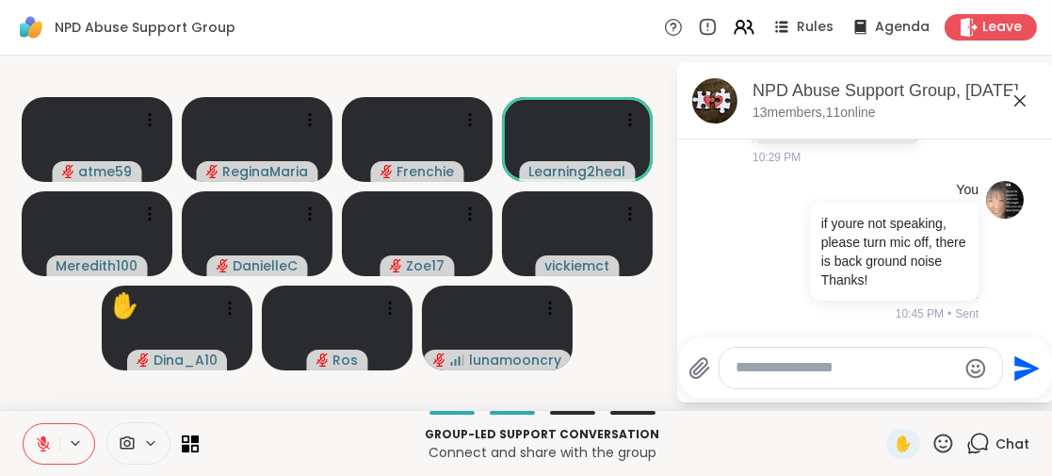
click at [1020, 98] on icon at bounding box center [1020, 100] width 23 height 23
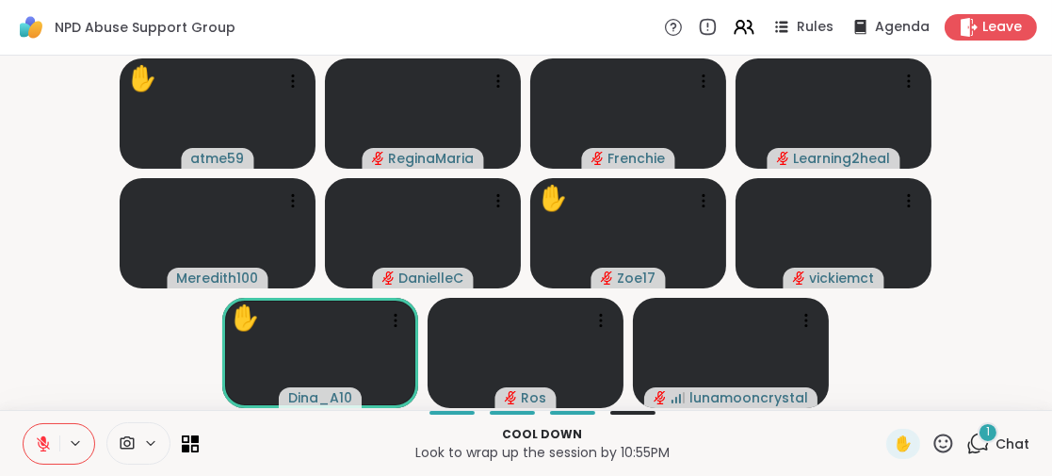
click at [981, 433] on div "1" at bounding box center [988, 432] width 21 height 21
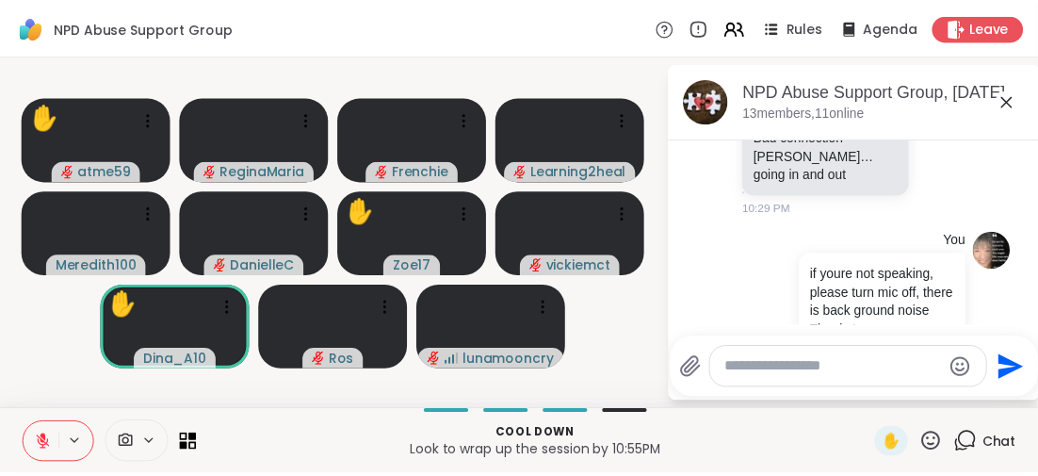
scroll to position [1320, 0]
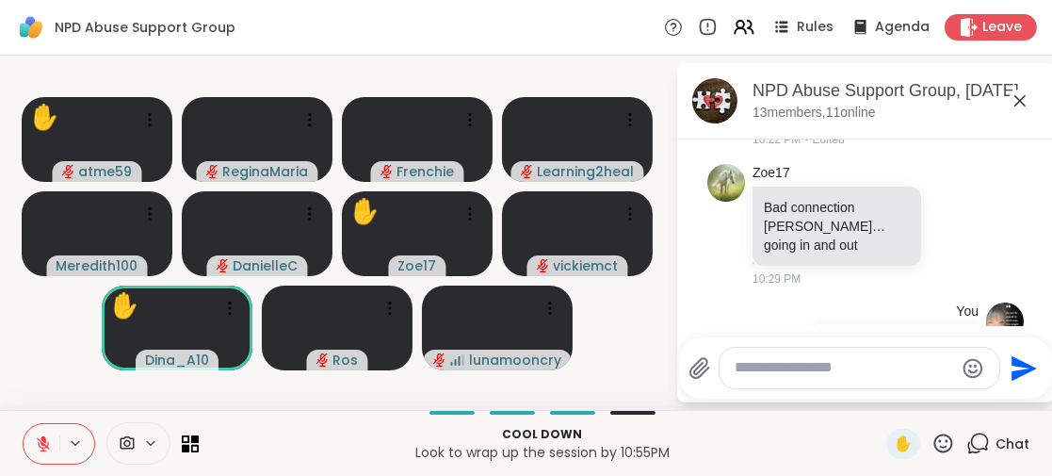
click at [1018, 102] on icon at bounding box center [1019, 100] width 11 height 11
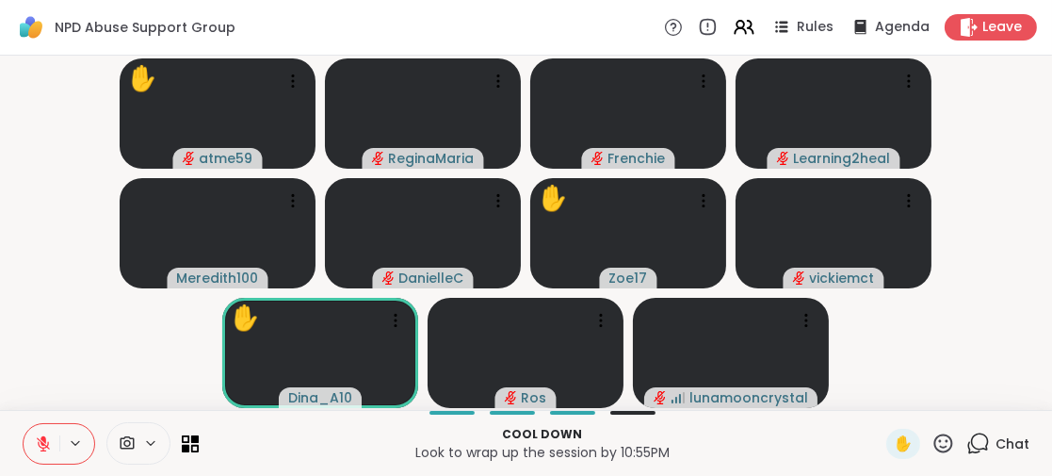
click at [1021, 183] on video-player-container "✋ atme59 ReginaMaria Frenchie Learning2heal Meredith100 DanielleC ✋ Zoe17 vicki…" at bounding box center [525, 232] width 1029 height 339
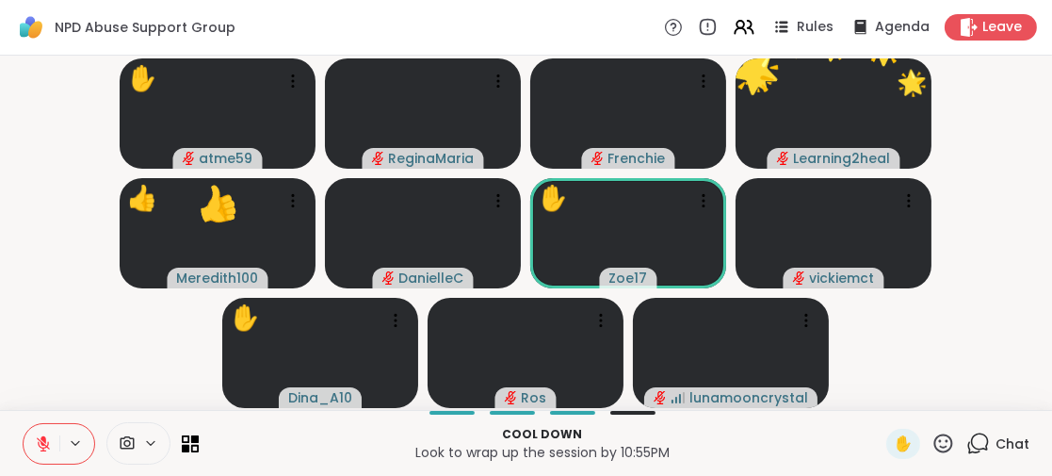
click at [931, 443] on icon at bounding box center [943, 443] width 24 height 24
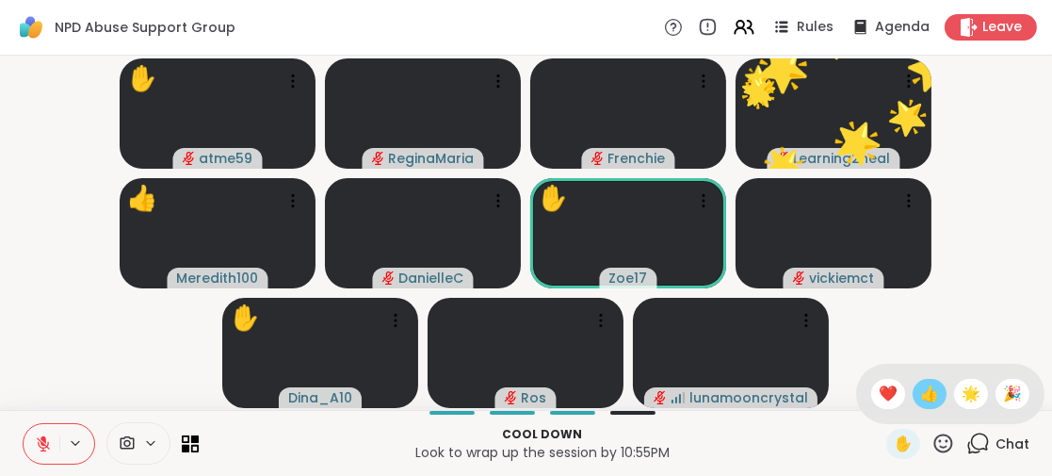
click at [920, 392] on span "👍" at bounding box center [929, 393] width 19 height 23
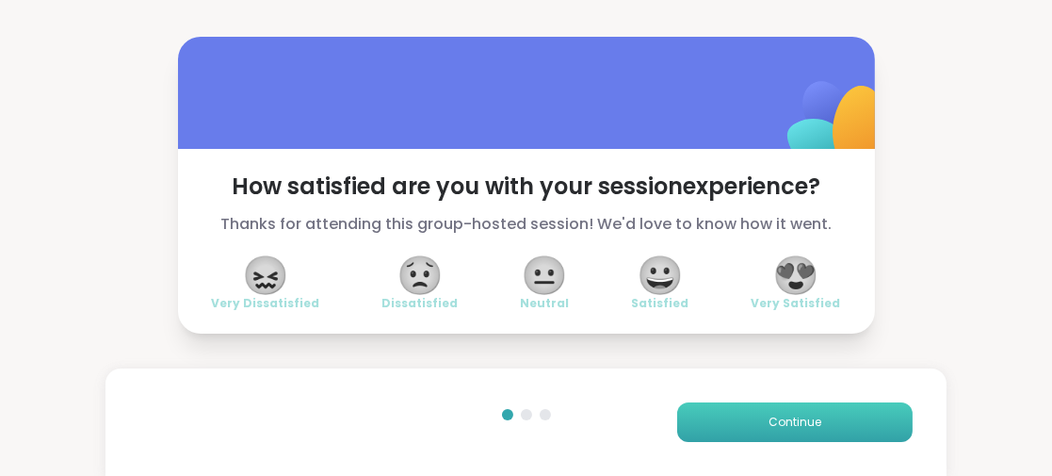
click at [800, 424] on span "Continue" at bounding box center [795, 421] width 53 height 17
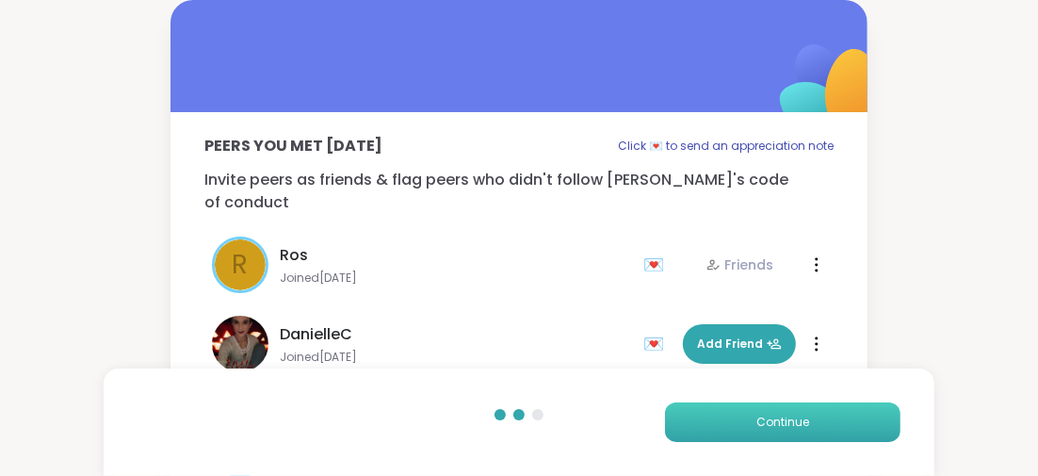
click at [800, 424] on span "Continue" at bounding box center [782, 421] width 53 height 17
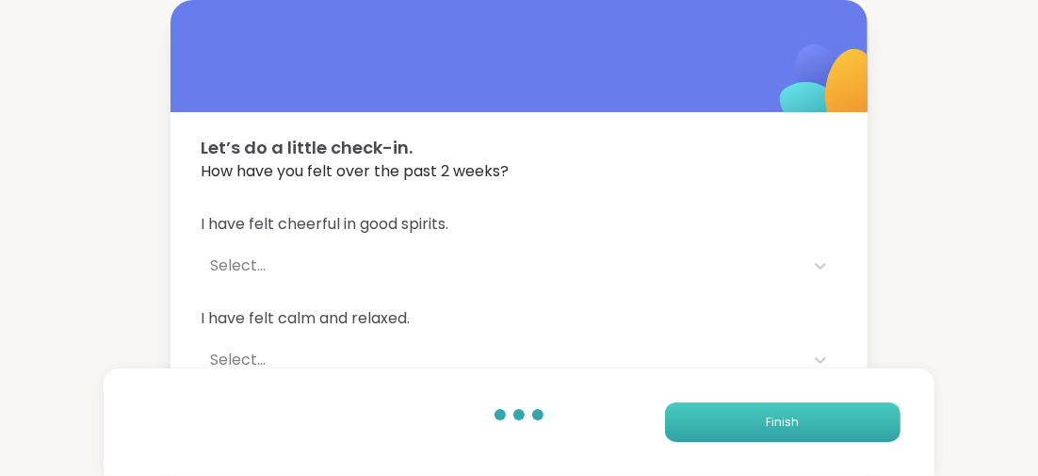
click at [800, 424] on button "Finish" at bounding box center [782, 422] width 235 height 40
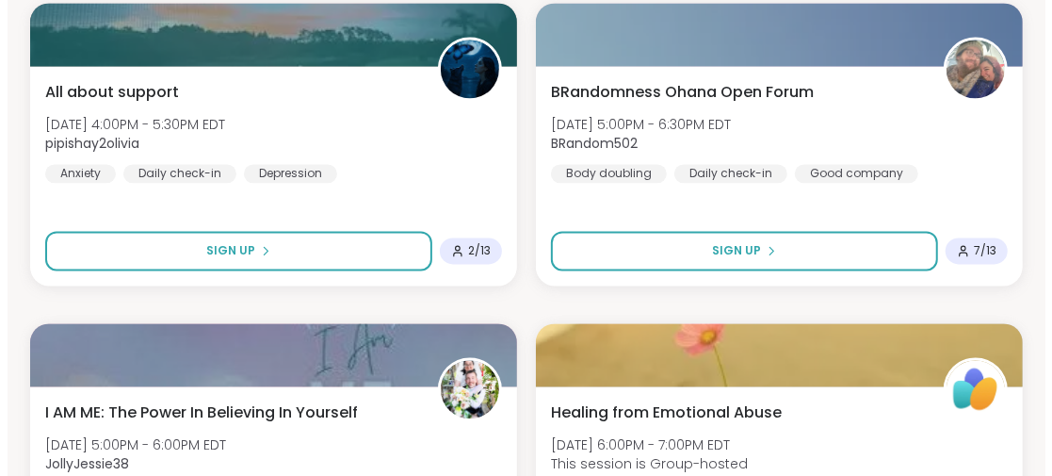
scroll to position [5532, 0]
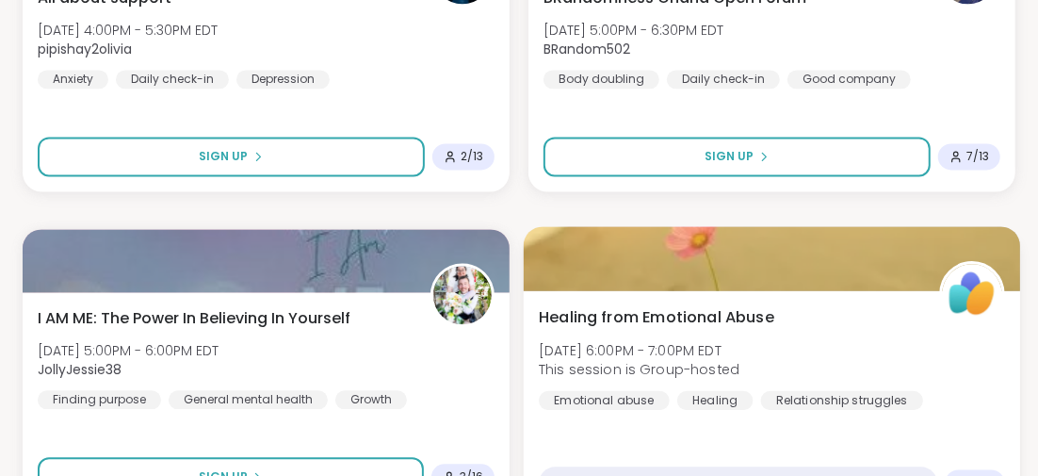
click at [631, 316] on span "Healing from Emotional Abuse" at bounding box center [656, 316] width 235 height 23
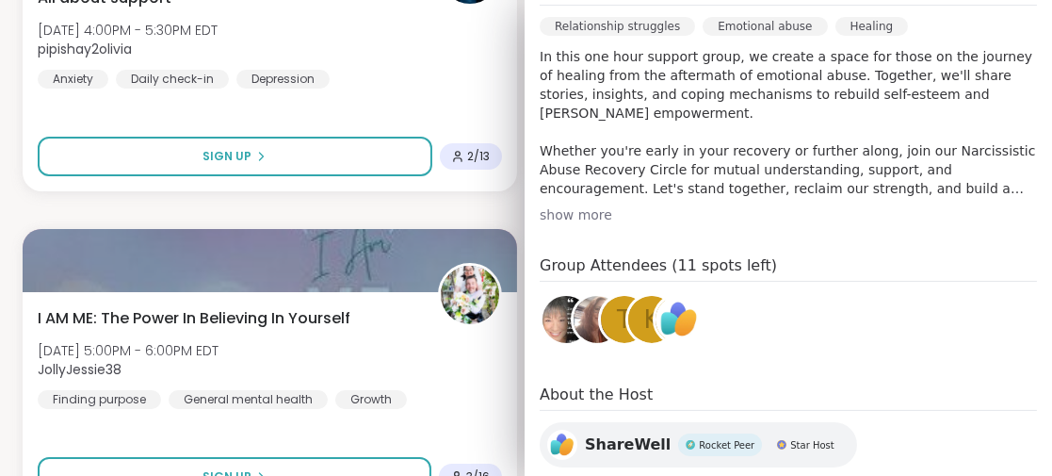
scroll to position [646, 0]
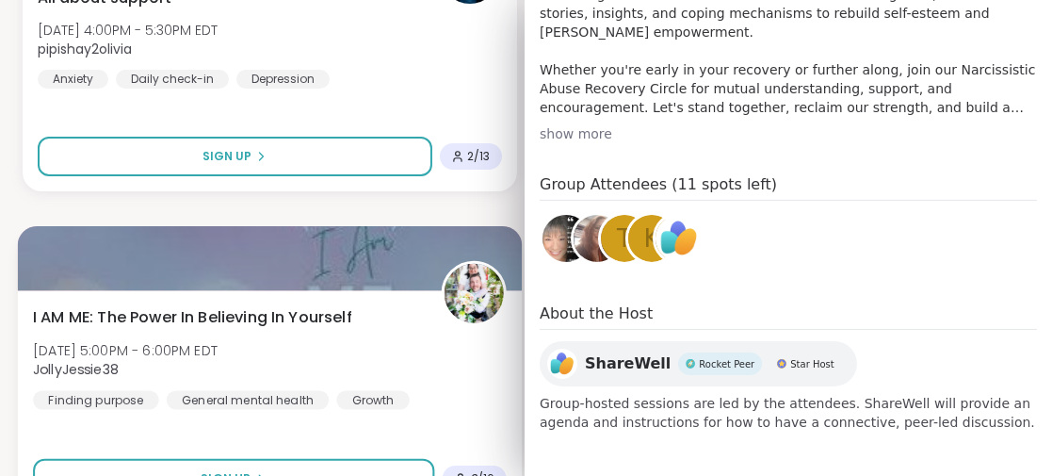
click at [405, 437] on div "I AM ME: The Power In Believing In Yourself [DATE] 5:00PM - 6:00PM EDT JollyJes…" at bounding box center [270, 402] width 504 height 224
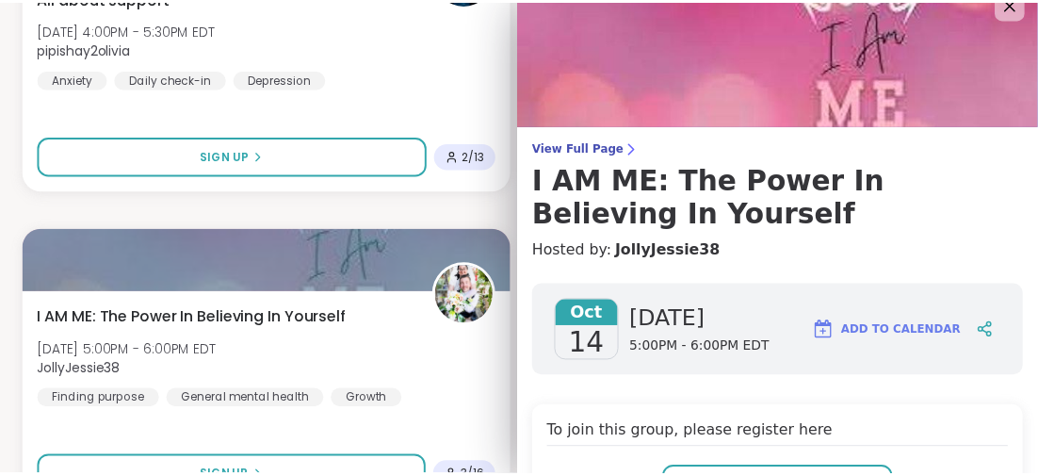
scroll to position [0, 0]
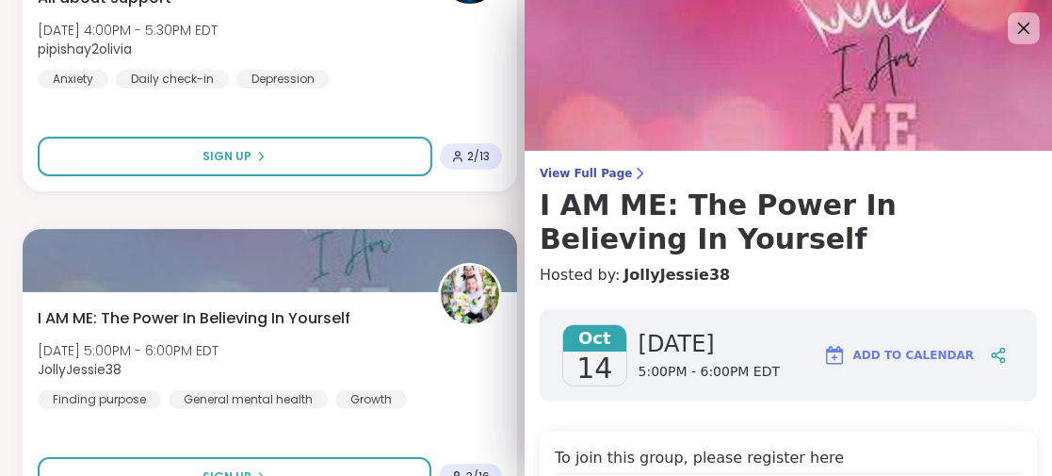
click at [1018, 24] on icon at bounding box center [1024, 29] width 12 height 12
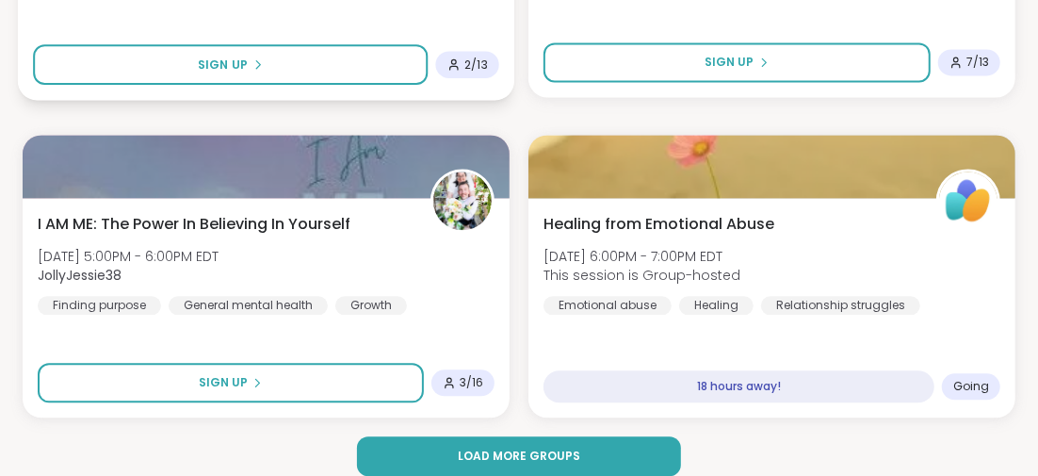
scroll to position [5644, 0]
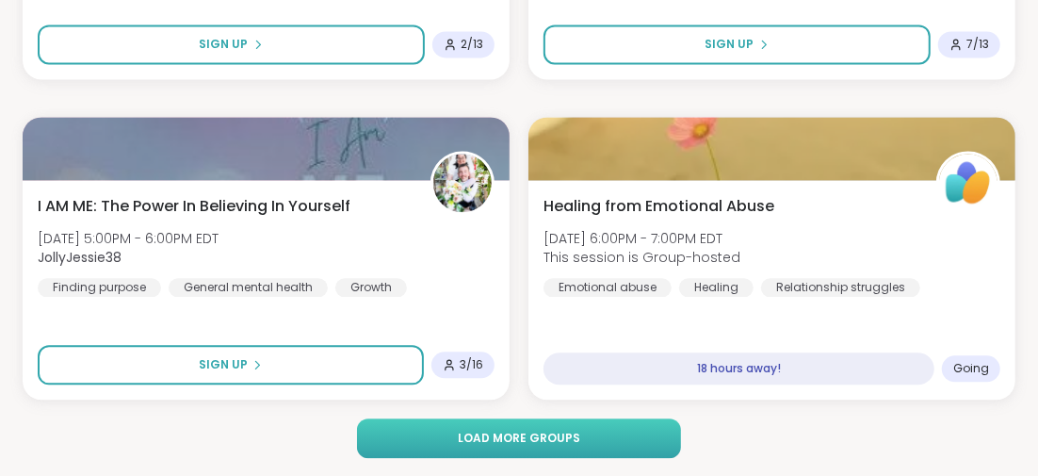
click at [514, 442] on span "Load more groups" at bounding box center [519, 437] width 122 height 17
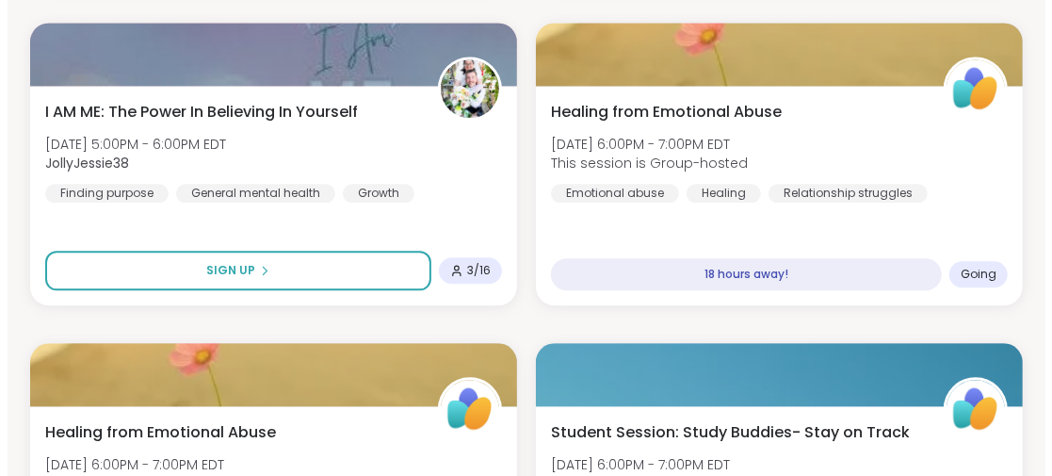
scroll to position [5833, 0]
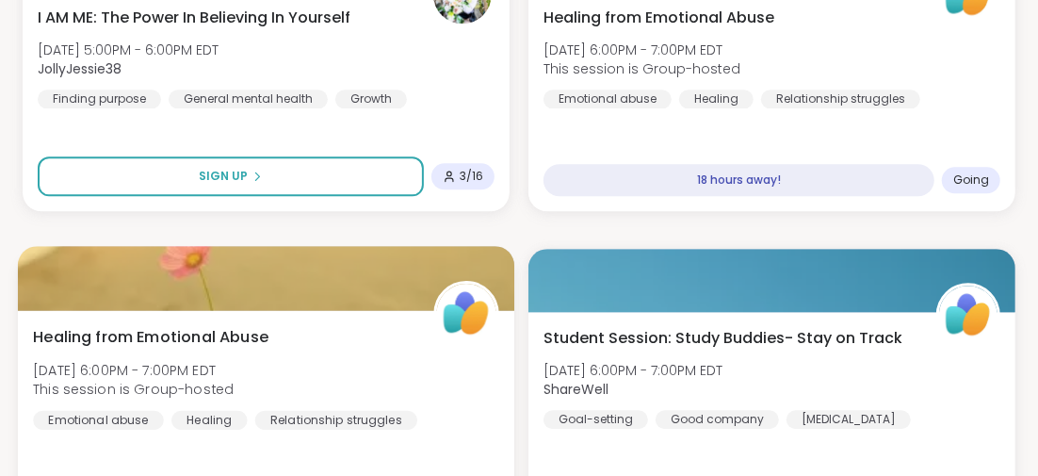
click at [254, 328] on span "Healing from Emotional Abuse" at bounding box center [150, 336] width 235 height 23
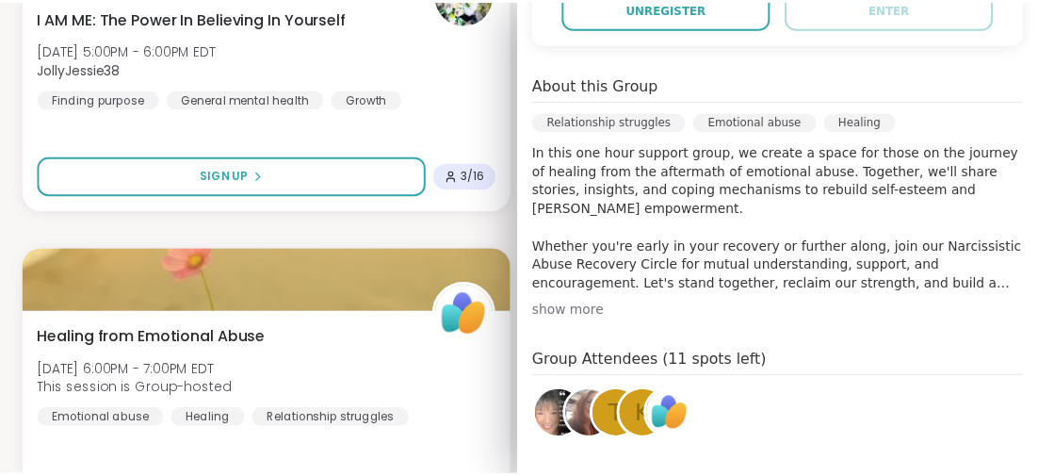
scroll to position [565, 0]
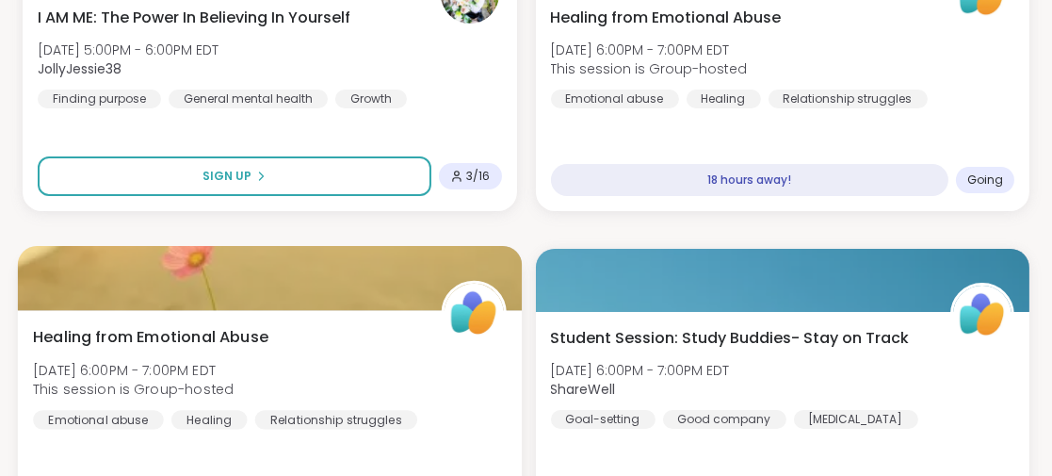
click at [329, 381] on div "Healing from Emotional Abuse [DATE] 6:00PM - 7:00PM EDT This session is Group-h…" at bounding box center [269, 377] width 473 height 104
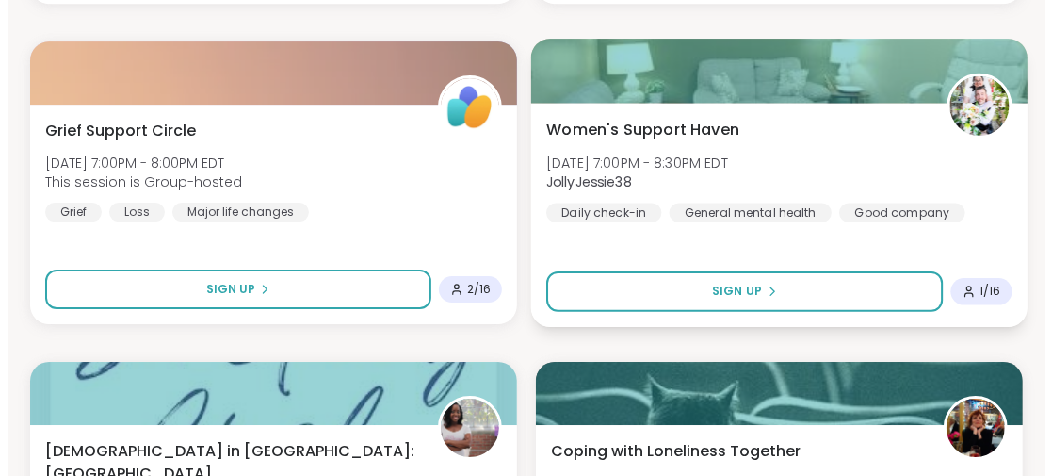
scroll to position [6775, 0]
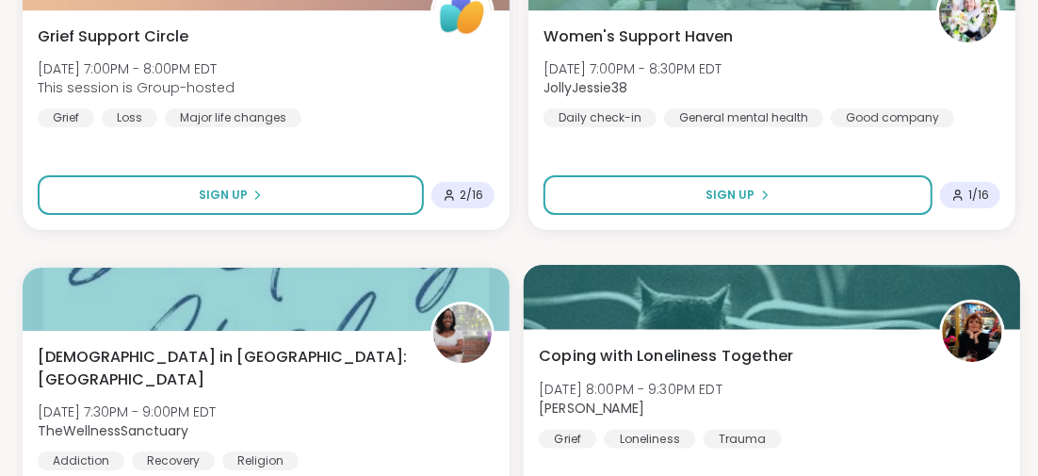
click at [640, 356] on span "Coping with Loneliness Together" at bounding box center [666, 355] width 254 height 23
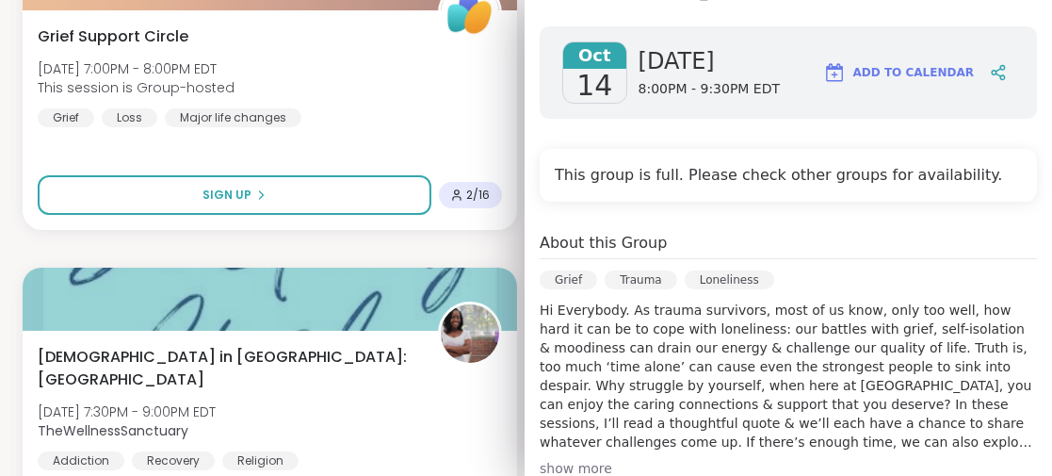
scroll to position [377, 0]
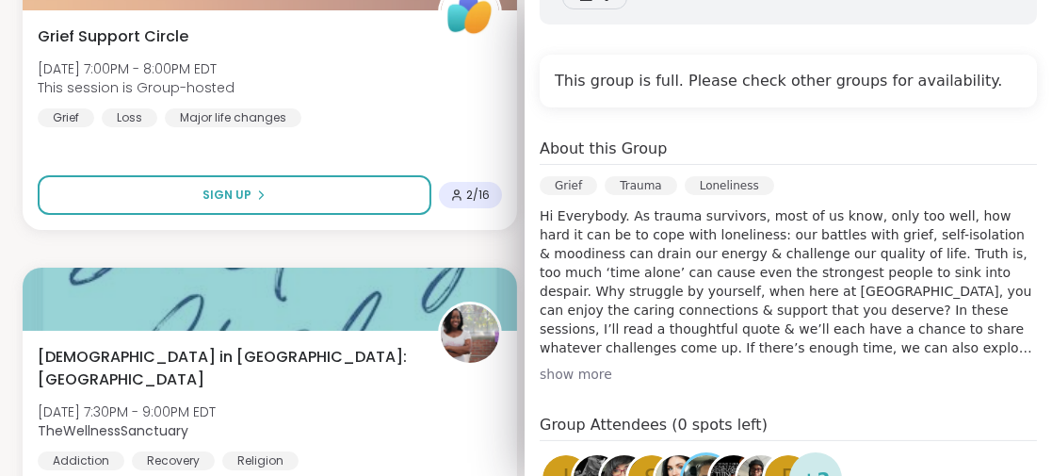
click at [574, 455] on img at bounding box center [597, 478] width 47 height 47
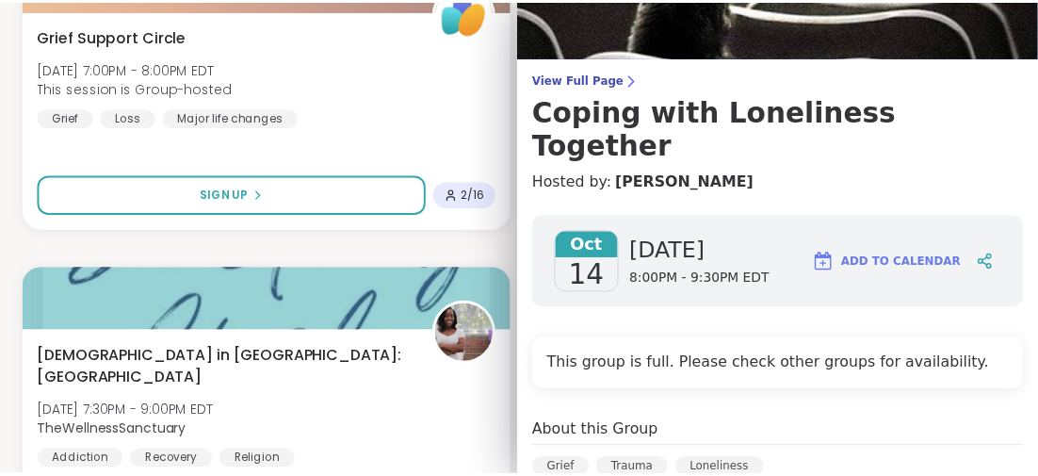
scroll to position [0, 0]
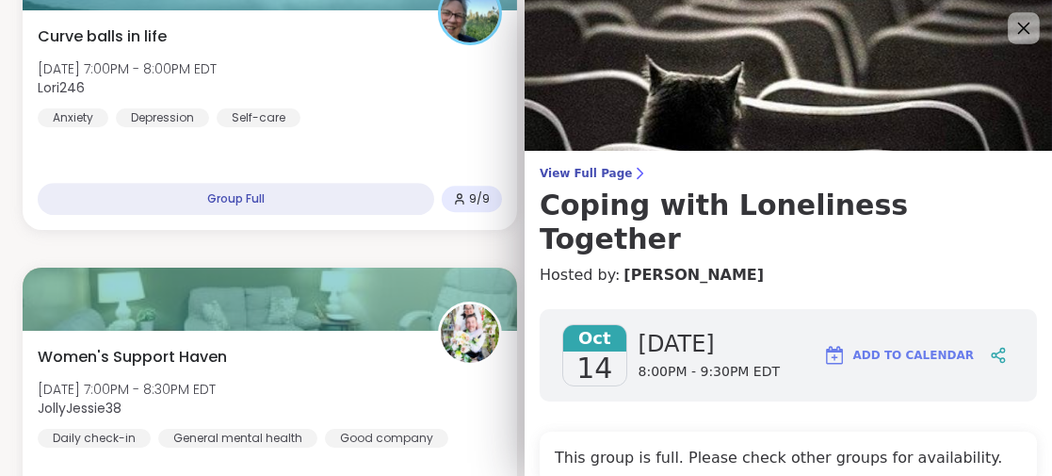
click at [1012, 29] on icon at bounding box center [1024, 28] width 24 height 24
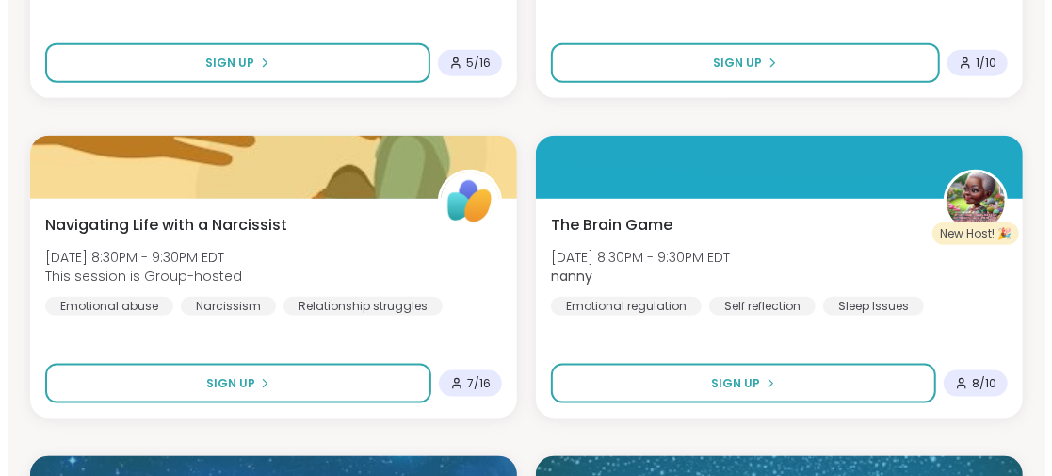
scroll to position [8282, 0]
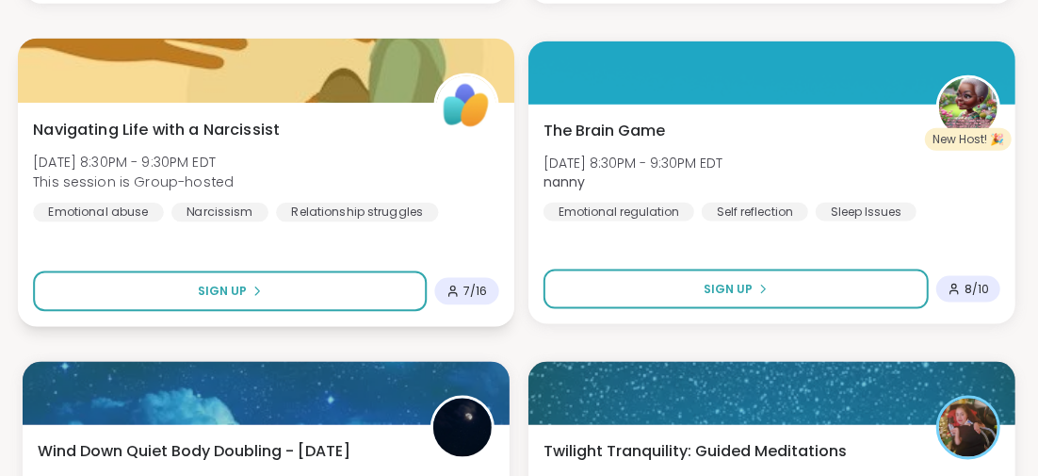
click at [145, 122] on span "Navigating Life with a Narcissist" at bounding box center [156, 129] width 247 height 23
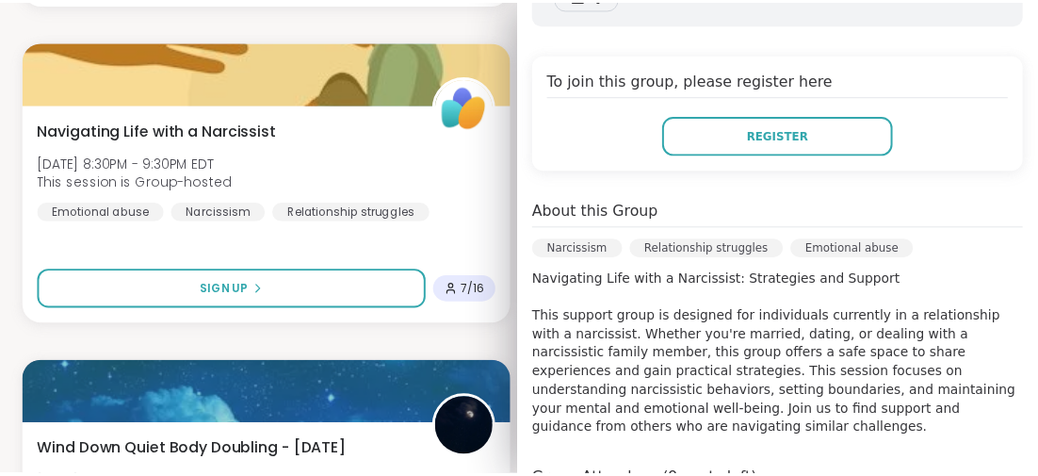
scroll to position [470, 0]
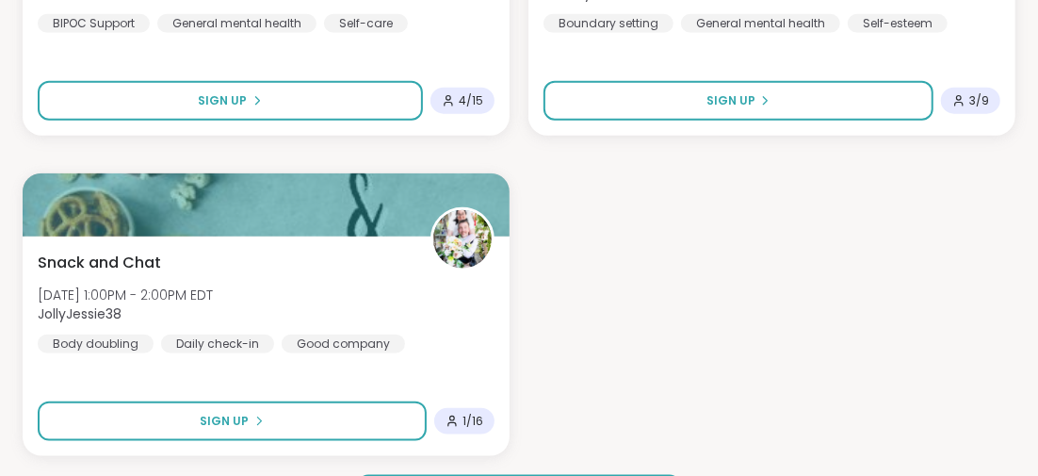
scroll to position [11729, 0]
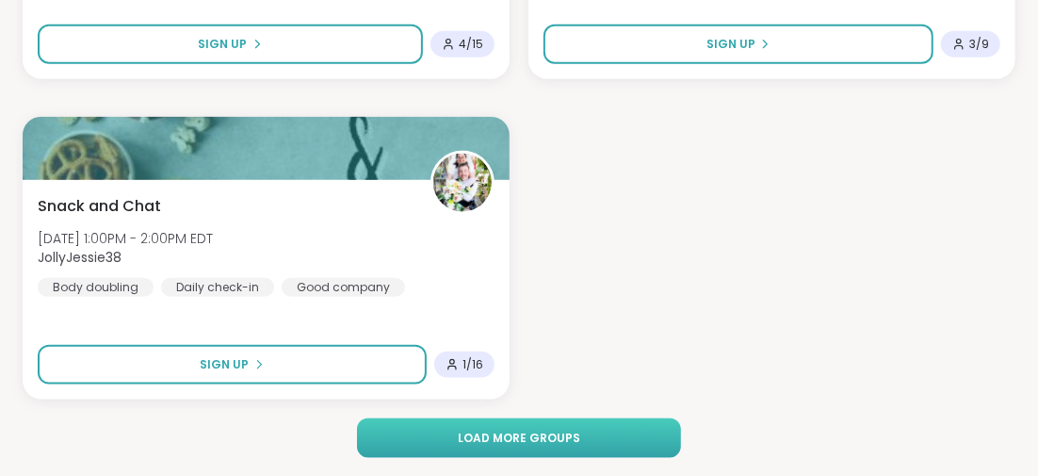
click at [472, 427] on button "Load more groups" at bounding box center [518, 438] width 323 height 40
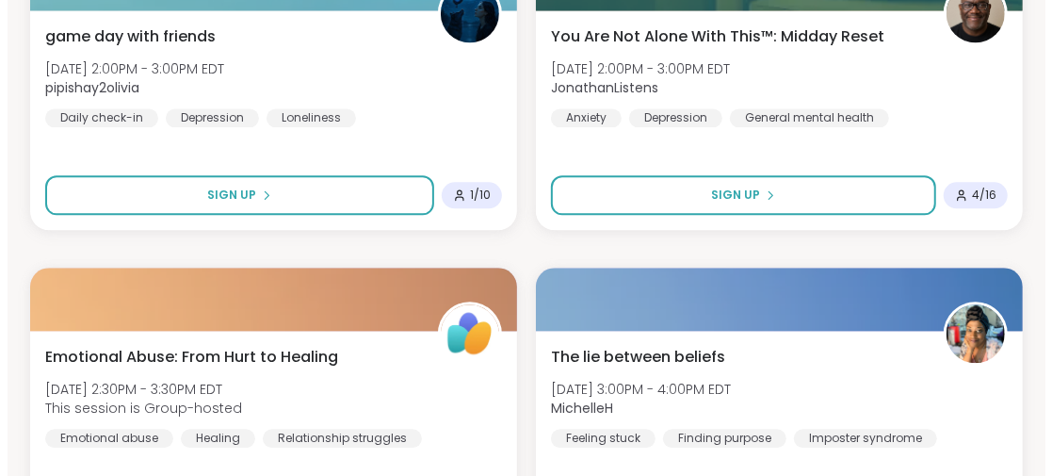
scroll to position [12953, 0]
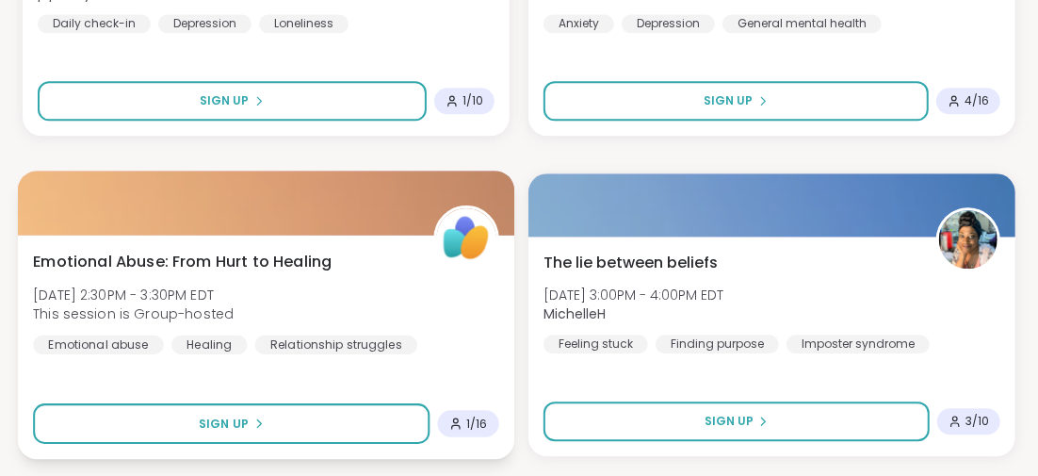
click at [293, 264] on span "Emotional Abuse: From Hurt to Healing" at bounding box center [182, 261] width 299 height 23
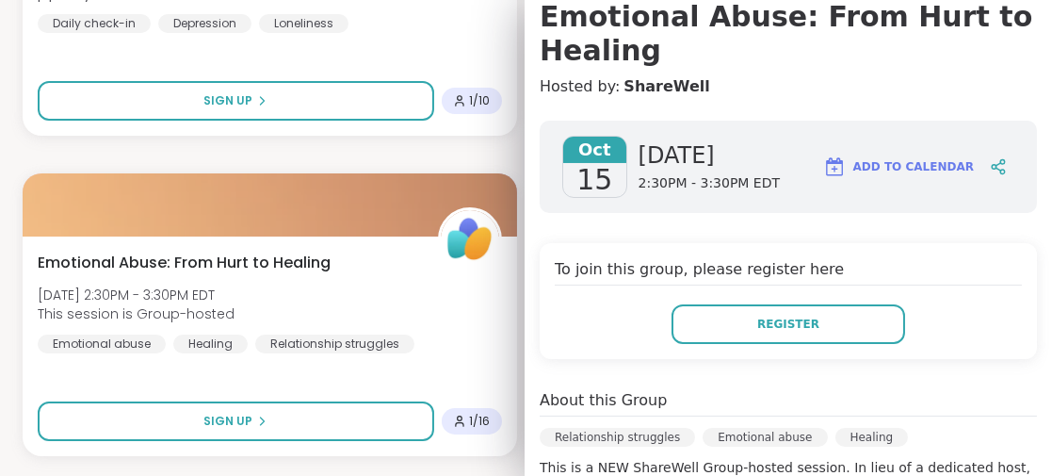
scroll to position [93, 0]
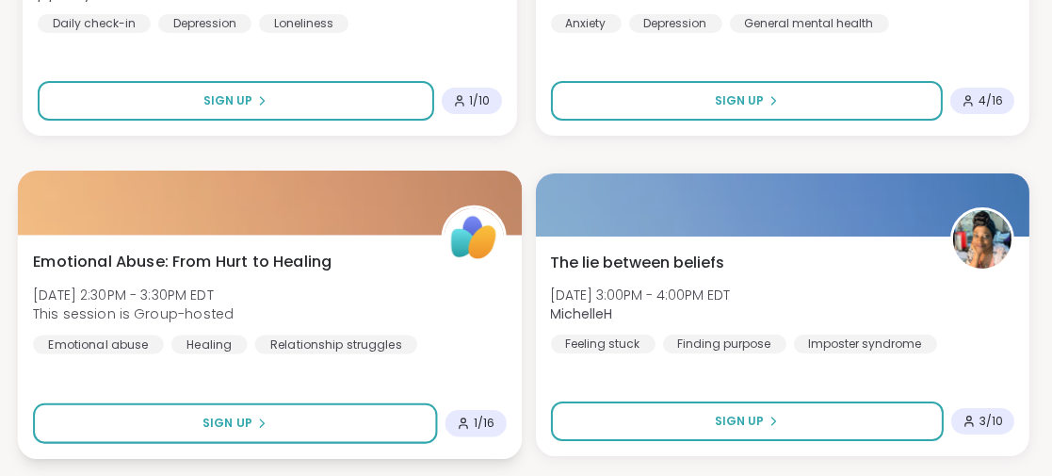
click at [358, 365] on div "Emotional Abuse: From Hurt to Healing [DATE] 2:30PM - 3:30PM EDT This session i…" at bounding box center [270, 347] width 504 height 224
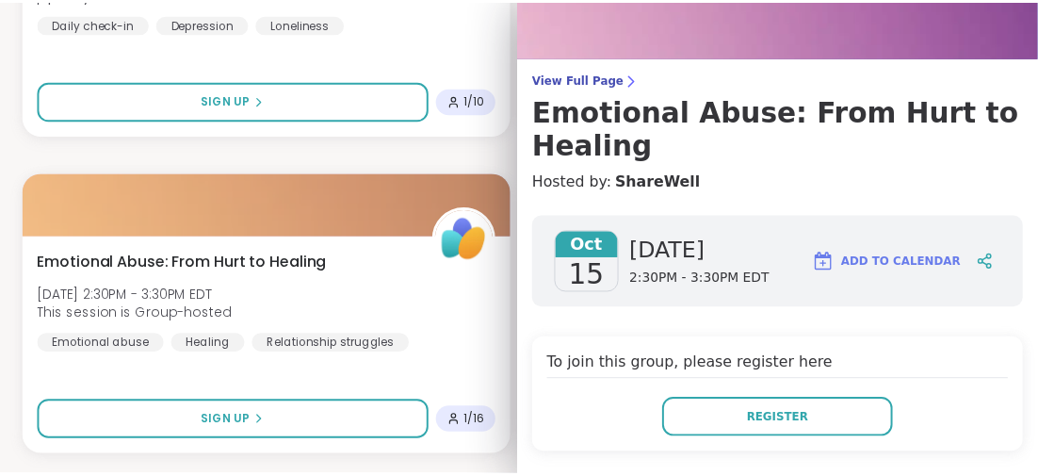
scroll to position [188, 0]
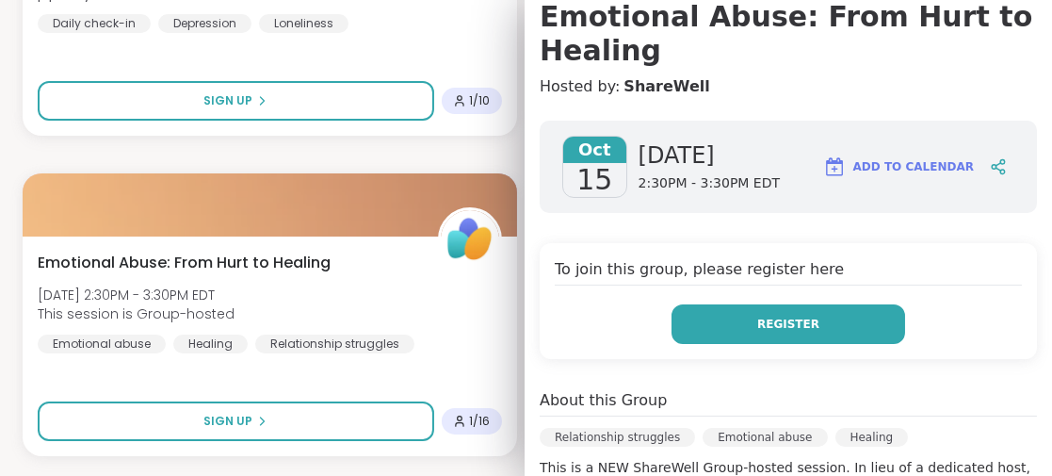
click at [719, 324] on button "Register" at bounding box center [789, 324] width 234 height 40
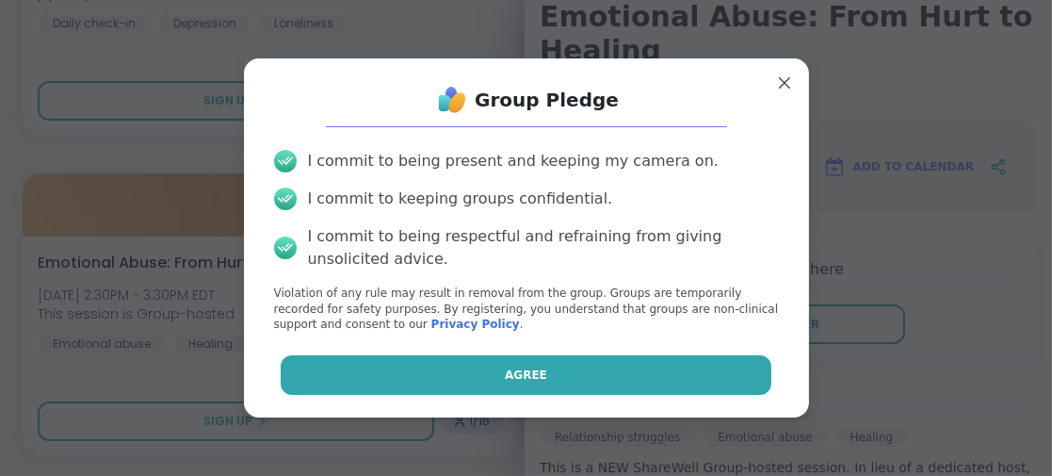
click at [434, 371] on button "Agree" at bounding box center [526, 375] width 491 height 40
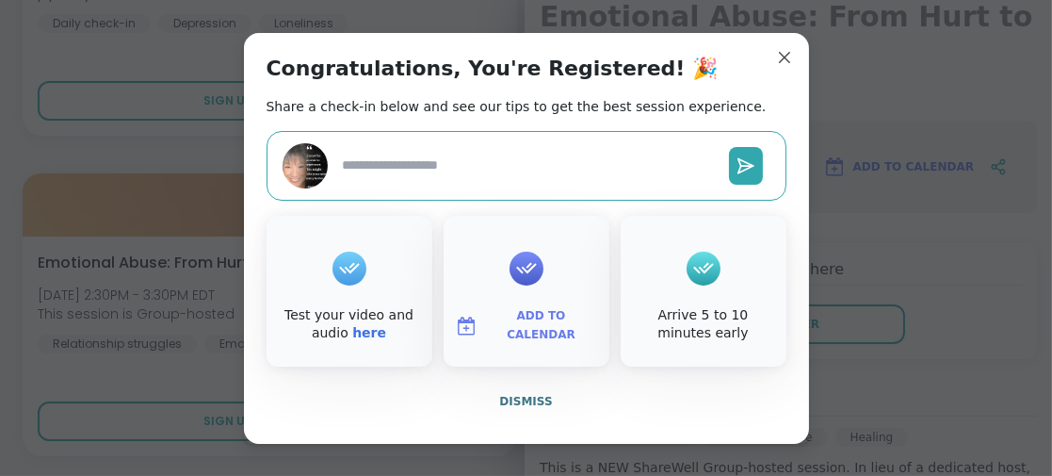
type textarea "*"
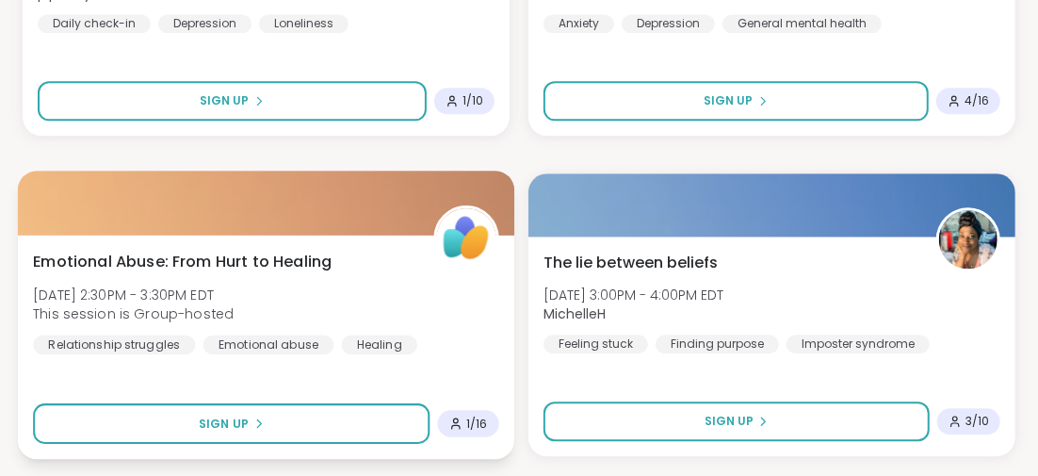
click at [272, 380] on div "Emotional Abuse: From Hurt to Healing [DATE] 2:30PM - 3:30PM EDT This session i…" at bounding box center [266, 347] width 496 height 224
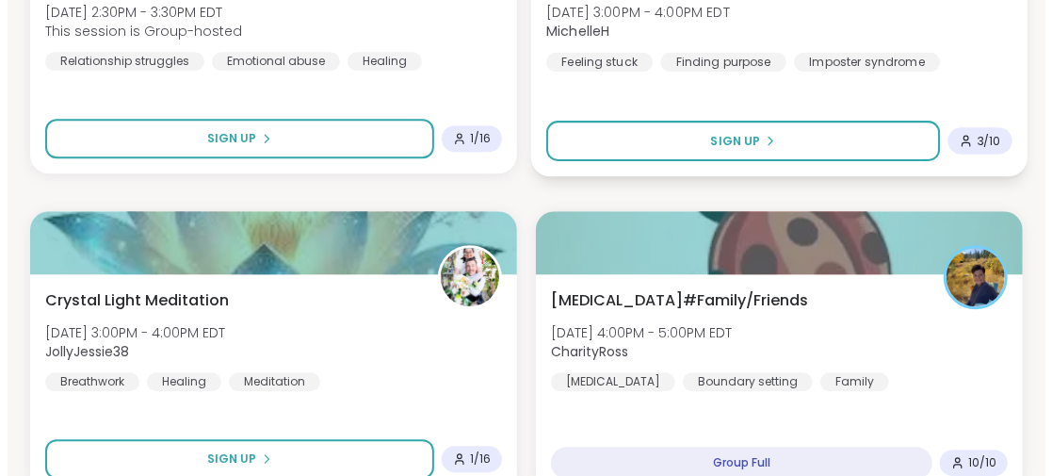
scroll to position [13330, 0]
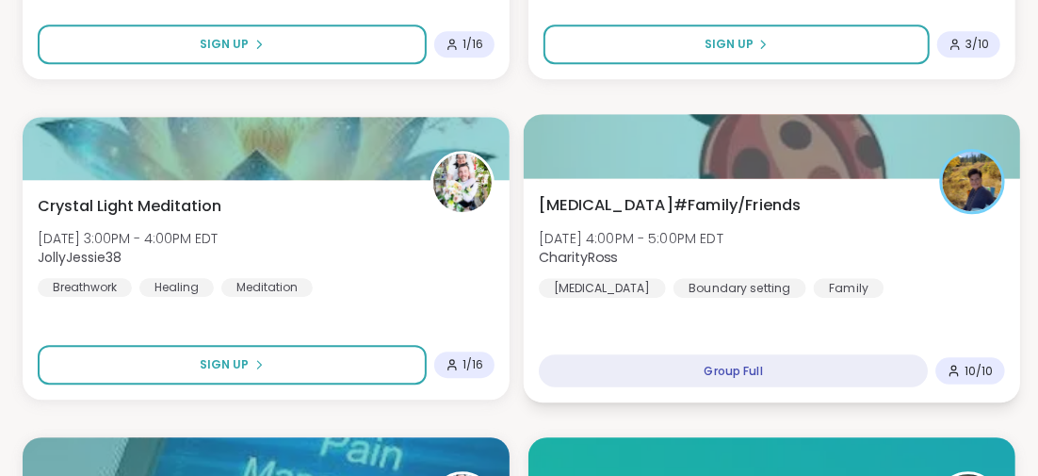
click at [656, 197] on span "[MEDICAL_DATA]#Family/Friends" at bounding box center [670, 204] width 262 height 23
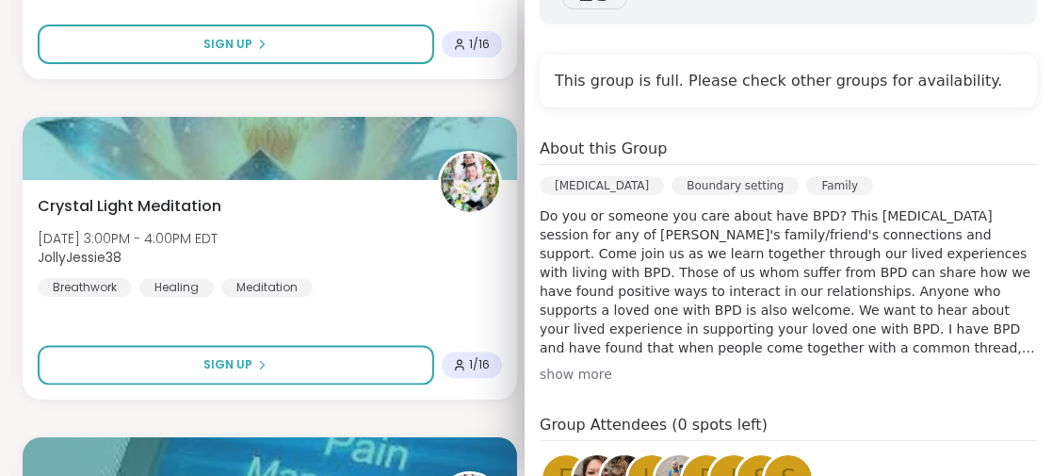
scroll to position [470, 0]
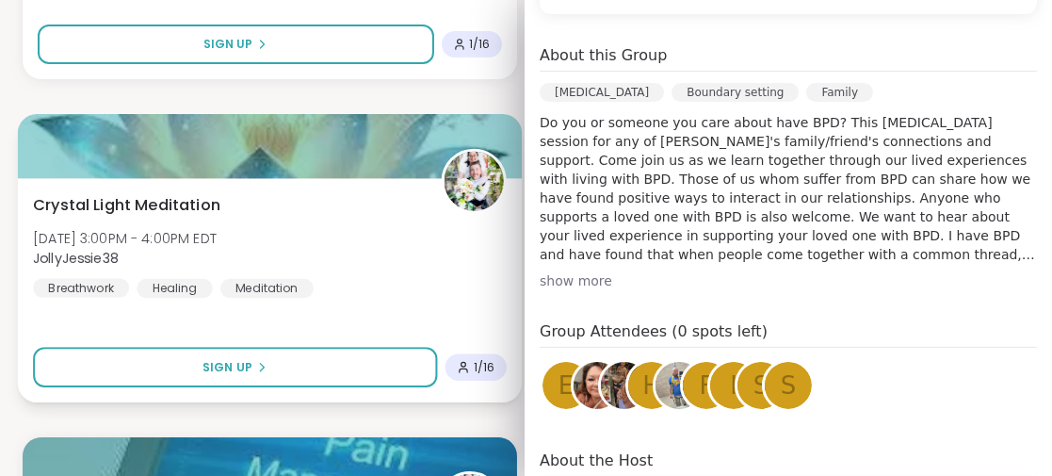
click at [318, 316] on div "Crystal Light Meditation [DATE] 3:00PM - 4:00PM EDT JollyJessie38 Breathwork He…" at bounding box center [270, 290] width 504 height 224
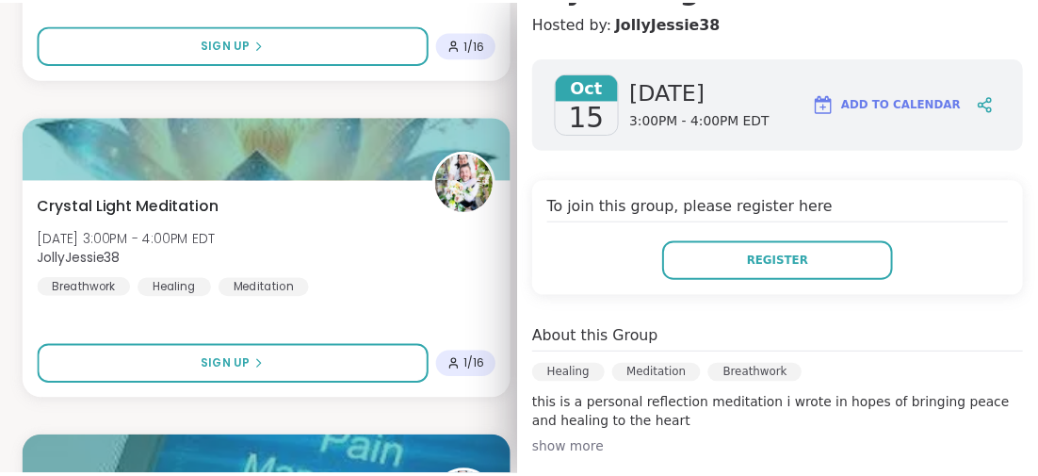
scroll to position [0, 0]
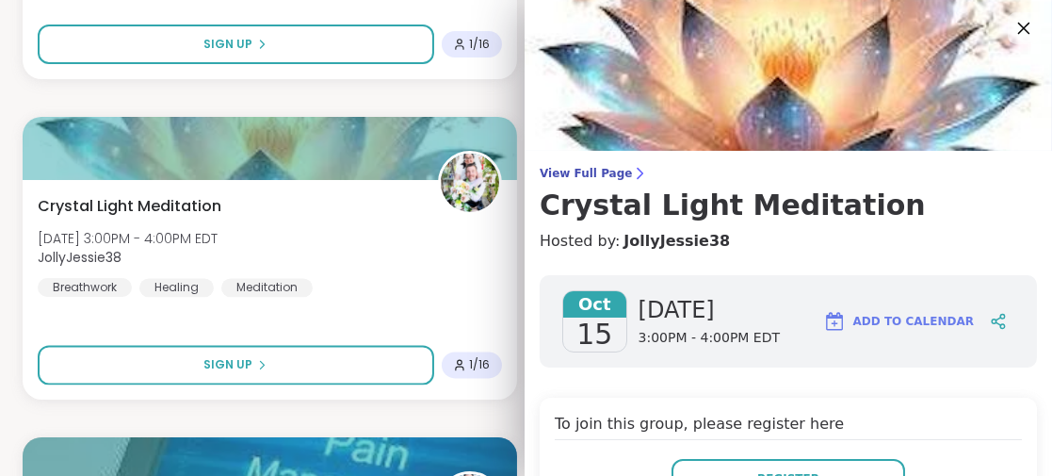
click at [1012, 31] on icon at bounding box center [1024, 28] width 24 height 24
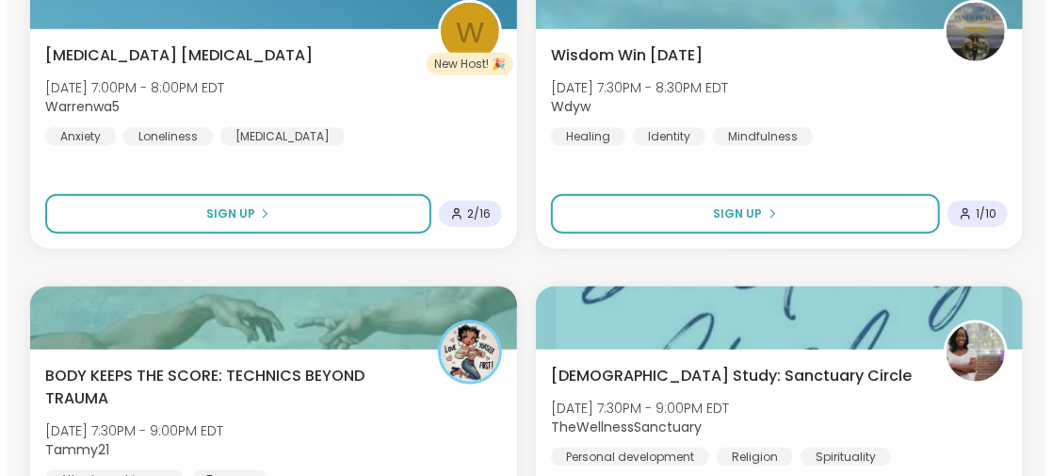
scroll to position [15496, 0]
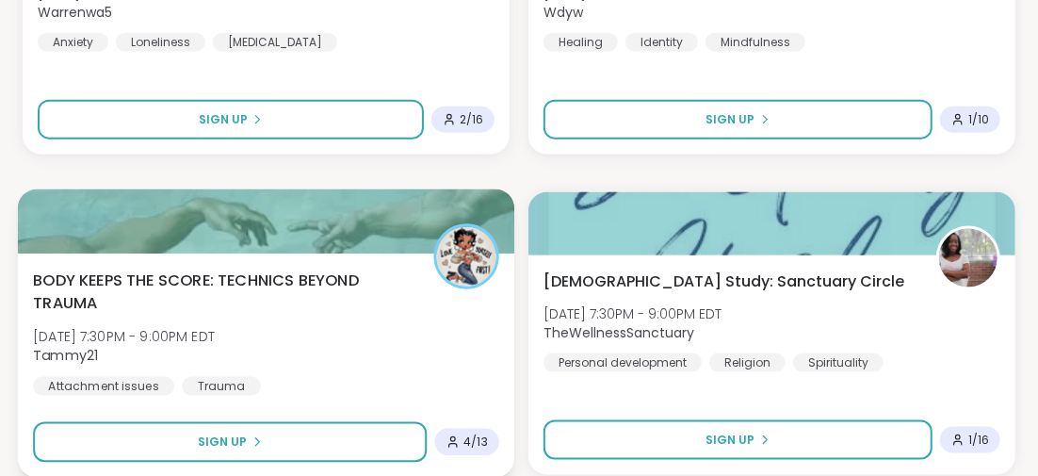
click at [251, 278] on span "BODY KEEPS THE SCORE: TECHNICS BEYOND TRAUMA" at bounding box center [223, 291] width 380 height 46
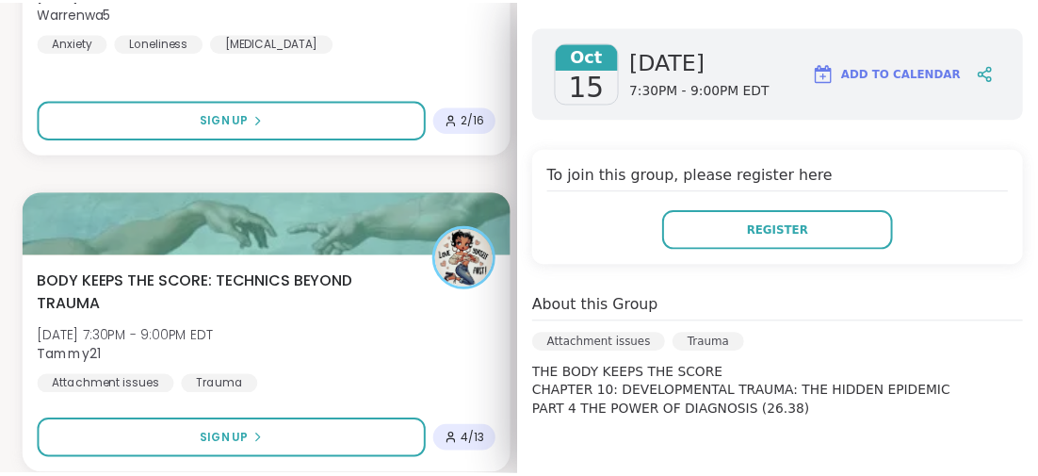
scroll to position [470, 0]
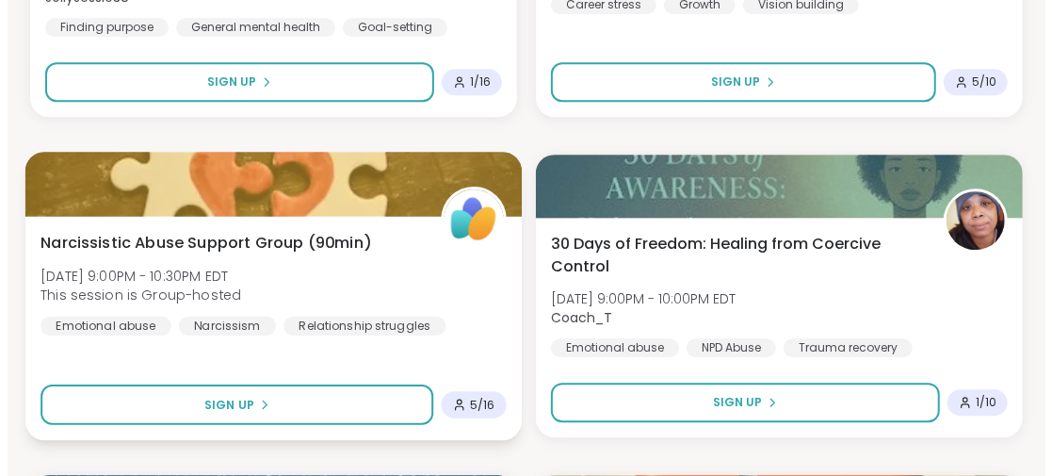
scroll to position [16909, 0]
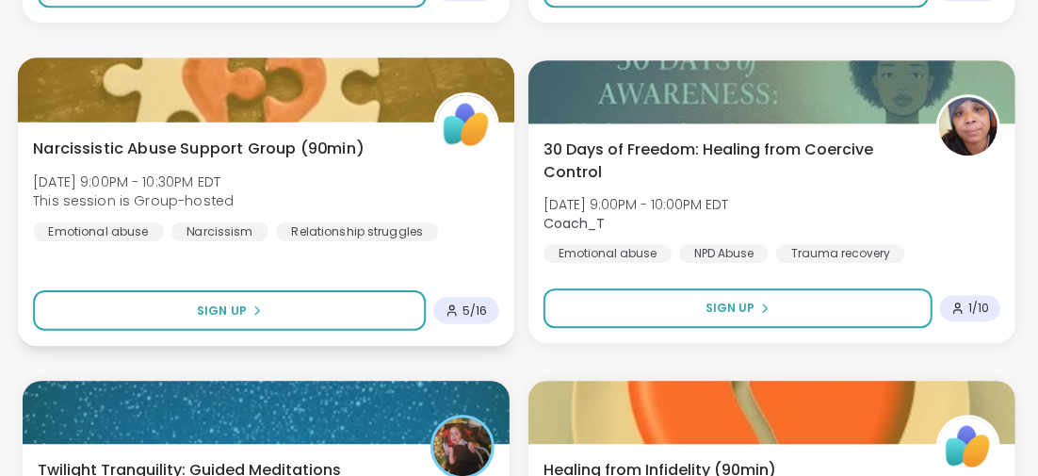
click at [233, 142] on span "Narcissistic Abuse Support Group (90min)" at bounding box center [198, 148] width 331 height 23
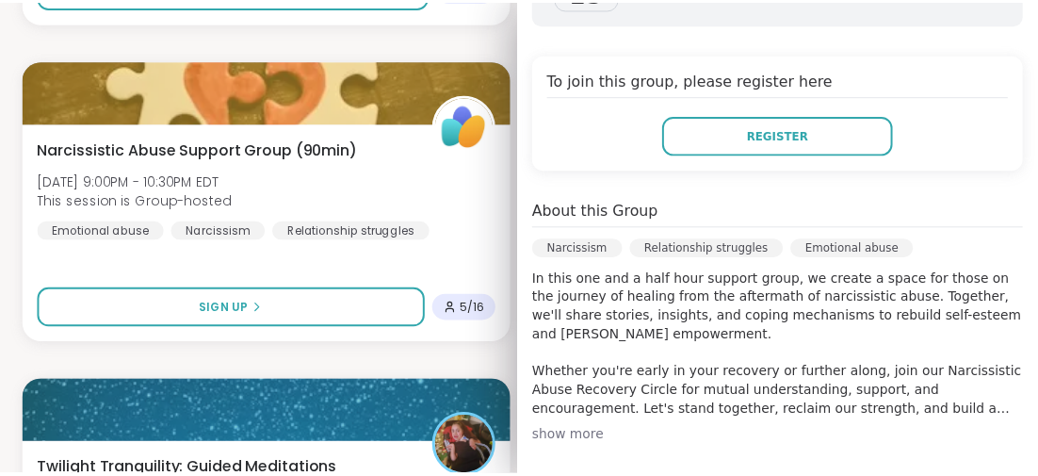
scroll to position [470, 0]
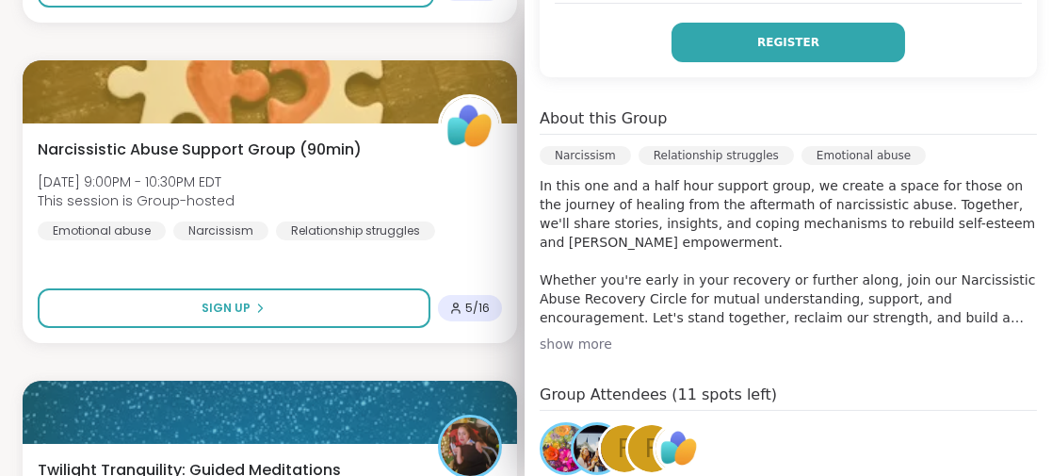
click at [793, 46] on button "Register" at bounding box center [789, 43] width 234 height 40
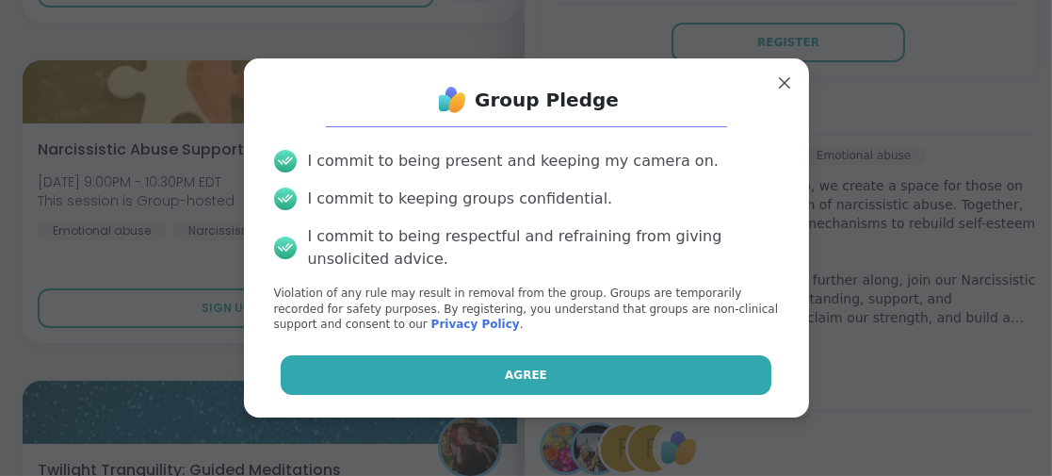
click at [461, 372] on button "Agree" at bounding box center [526, 375] width 491 height 40
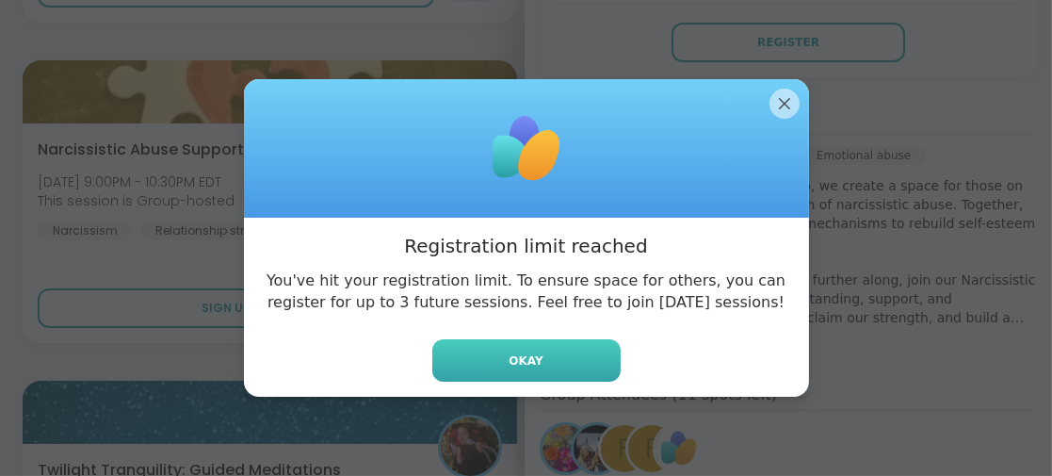
click at [570, 355] on button "Okay" at bounding box center [526, 360] width 188 height 42
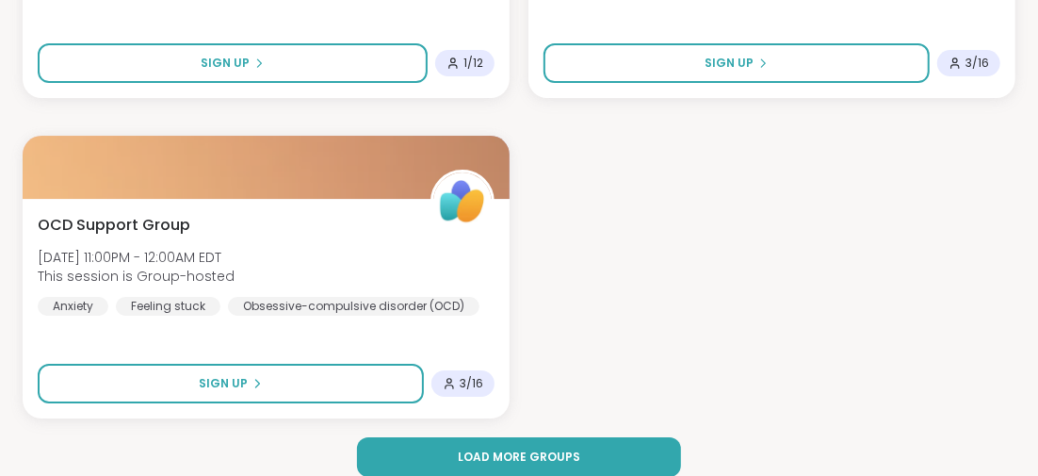
scroll to position [17493, 0]
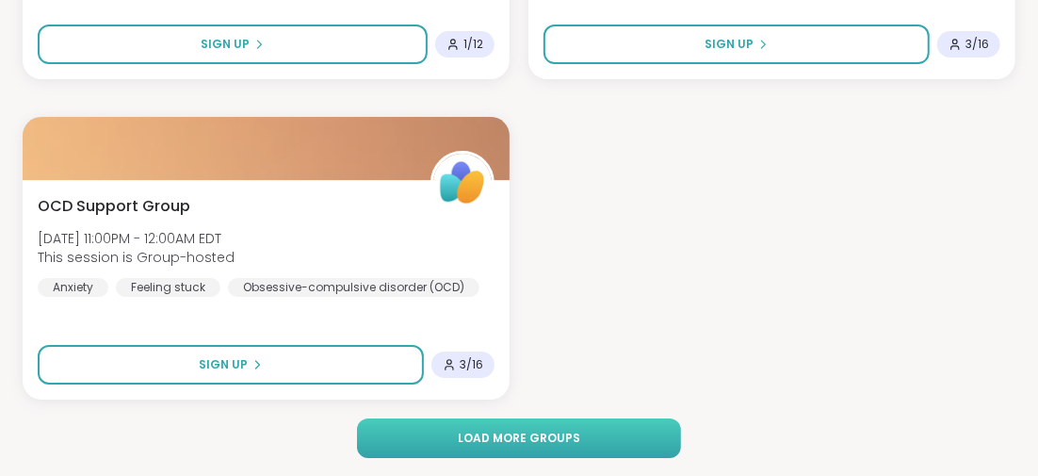
click at [582, 427] on button "Load more groups" at bounding box center [518, 438] width 323 height 40
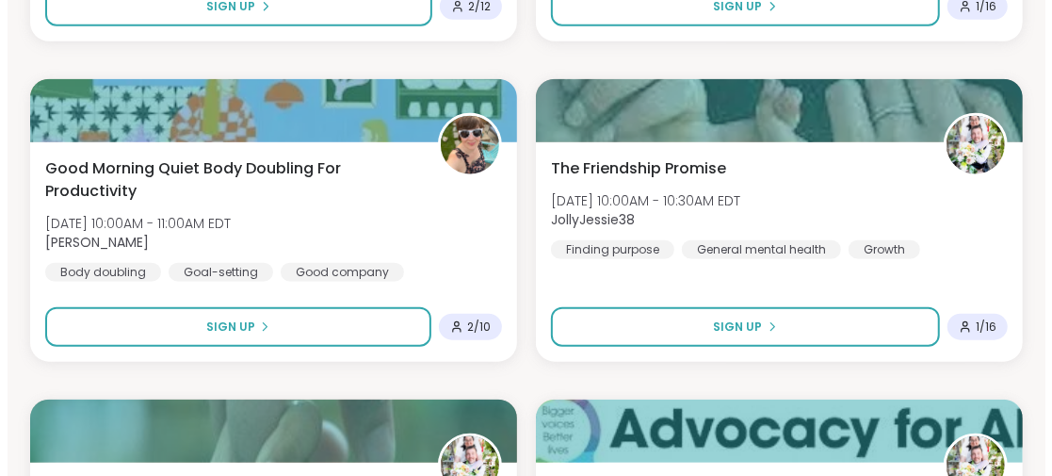
scroll to position [18905, 0]
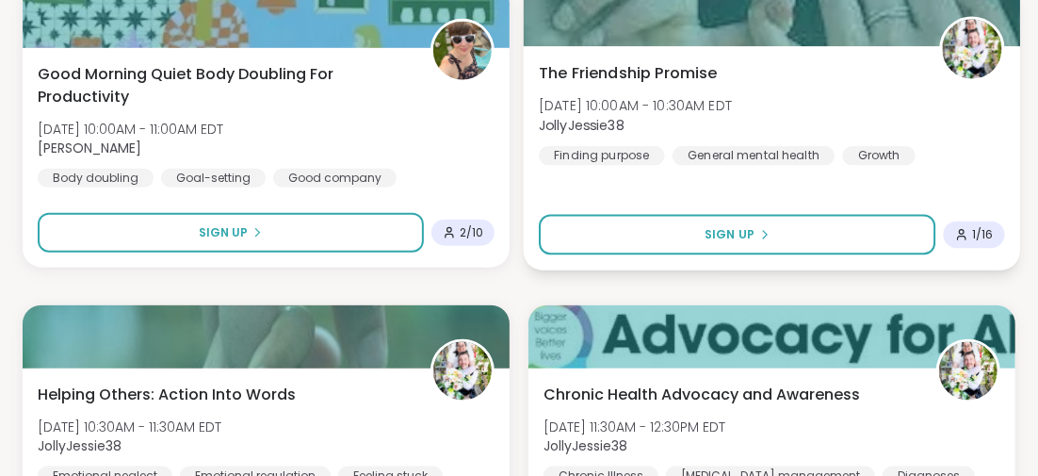
click at [651, 68] on span "The Friendship Promise" at bounding box center [628, 72] width 179 height 23
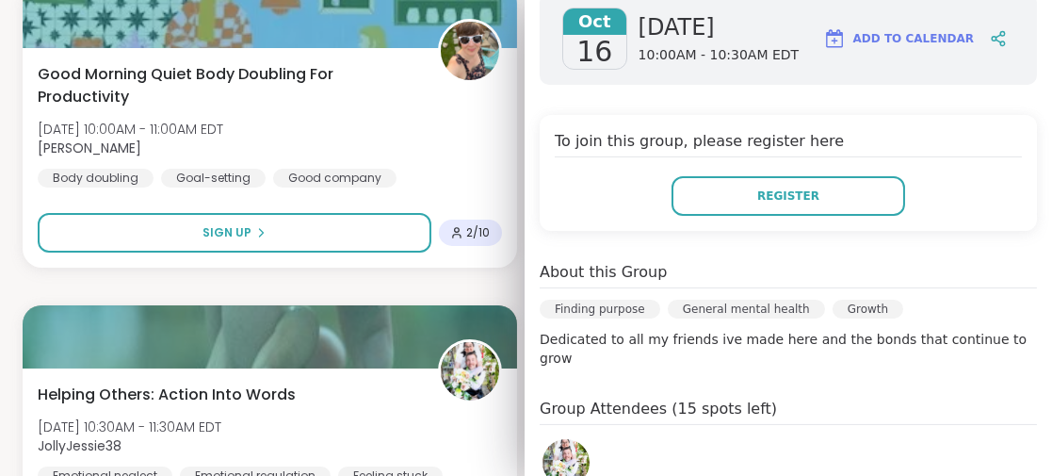
scroll to position [377, 0]
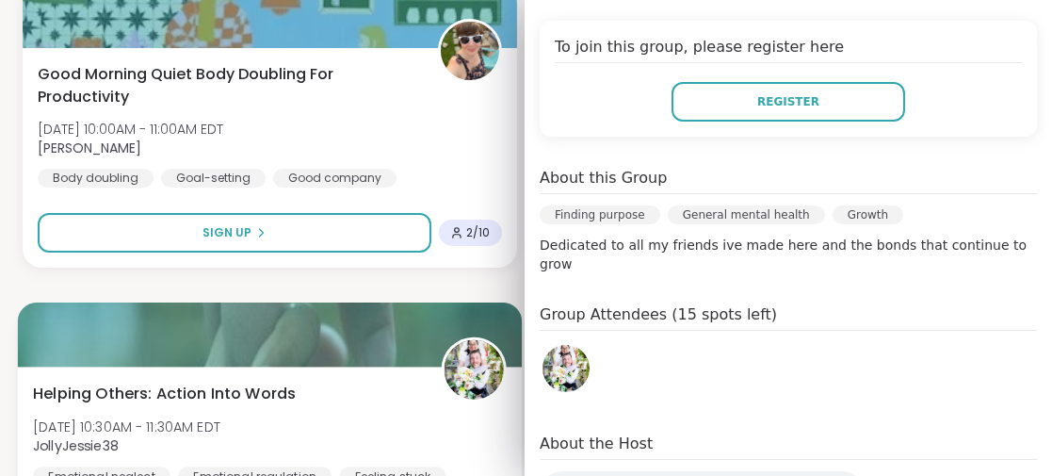
click at [359, 433] on div "Helping Others: Action Into Words [DATE] 10:30AM - 11:30AM EDT JollyJessie38 Em…" at bounding box center [269, 433] width 473 height 104
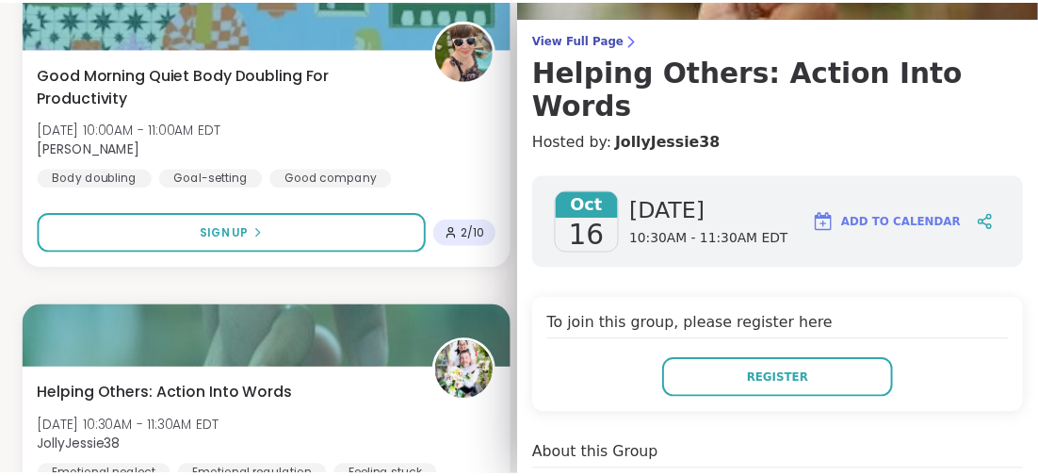
scroll to position [0, 0]
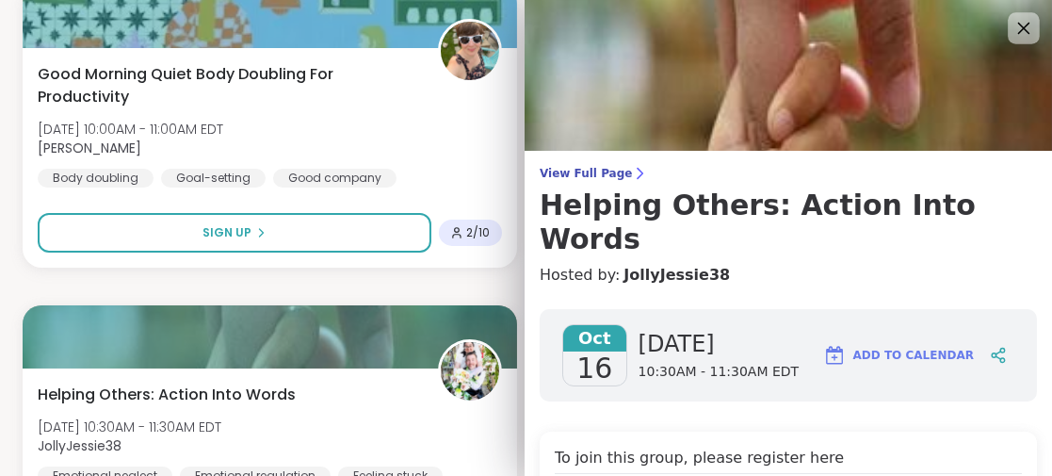
click at [1012, 26] on icon at bounding box center [1024, 28] width 24 height 24
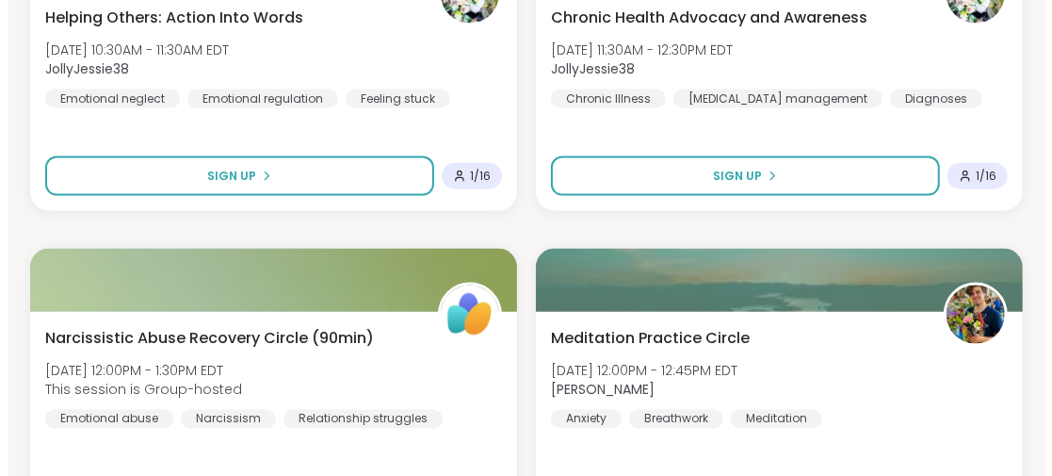
scroll to position [19376, 0]
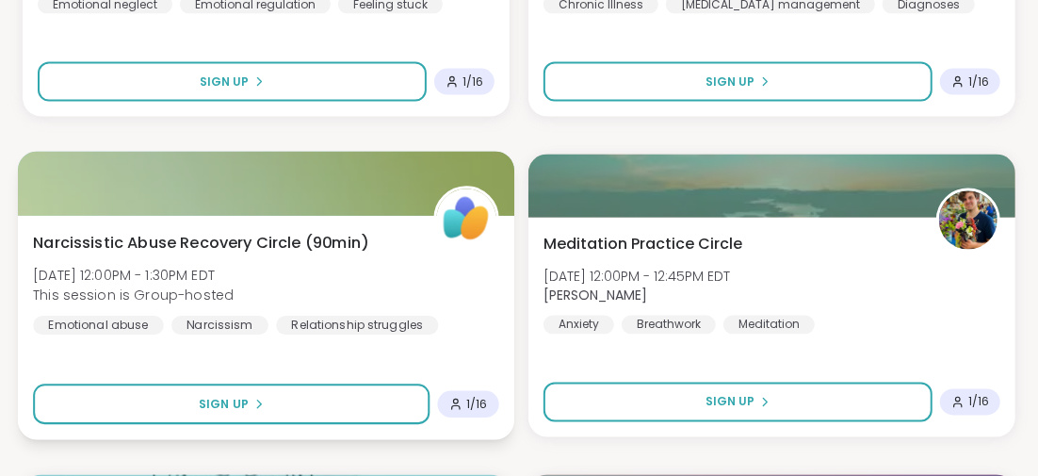
click at [264, 236] on span "Narcissistic Abuse Recovery Circle (90min)" at bounding box center [200, 242] width 335 height 23
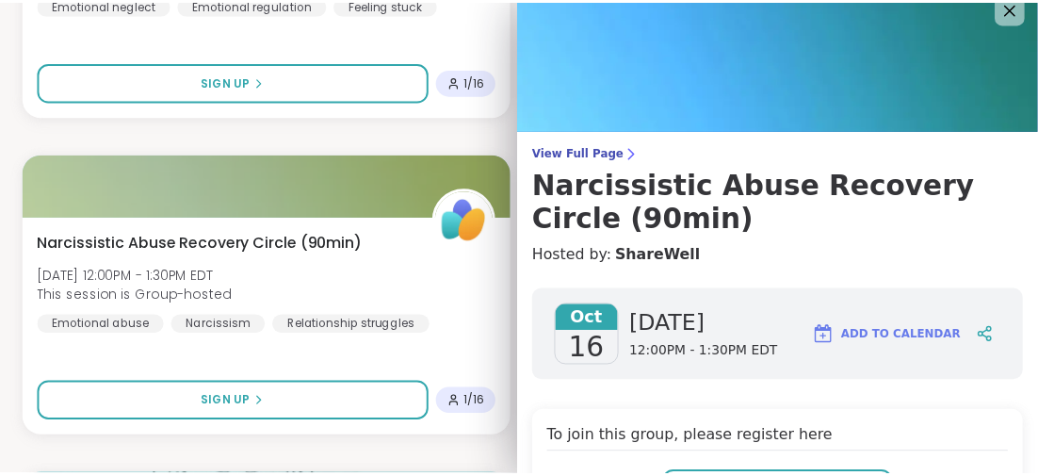
scroll to position [115, 0]
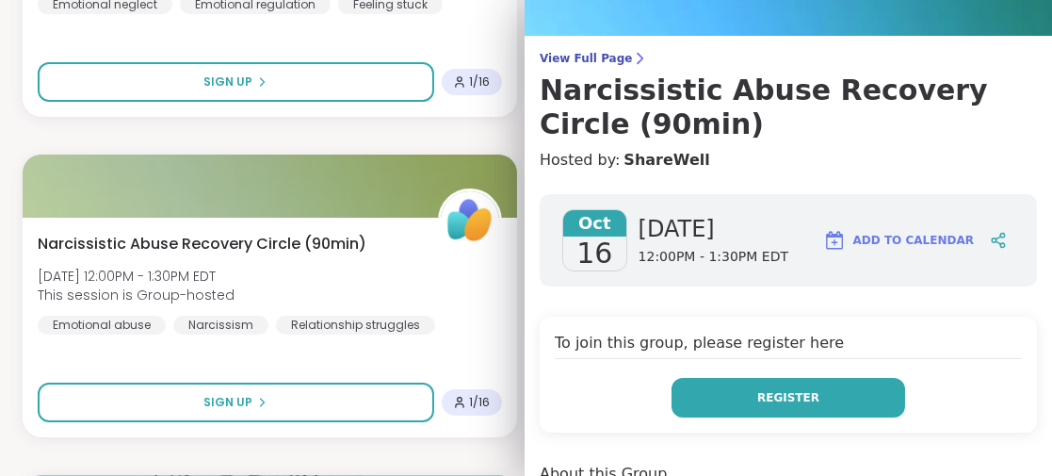
click at [731, 399] on button "Register" at bounding box center [789, 398] width 234 height 40
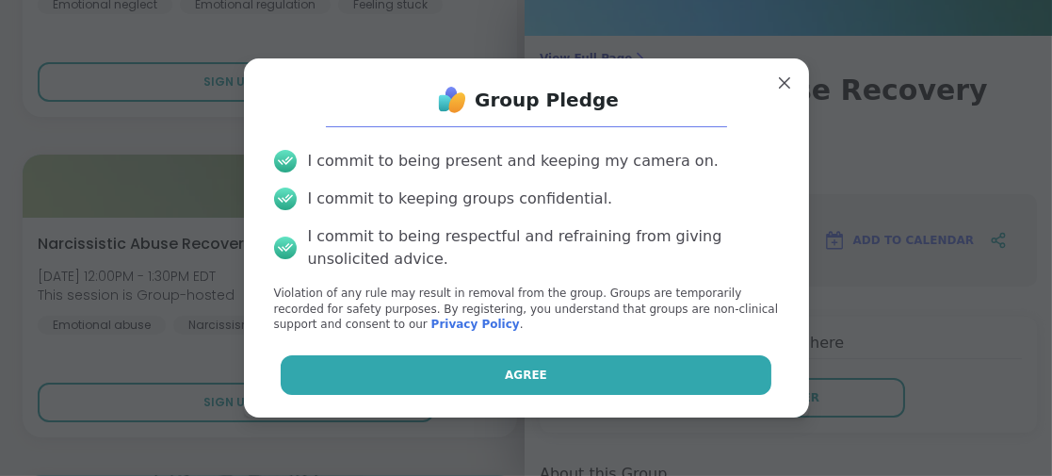
click at [508, 364] on button "Agree" at bounding box center [526, 375] width 491 height 40
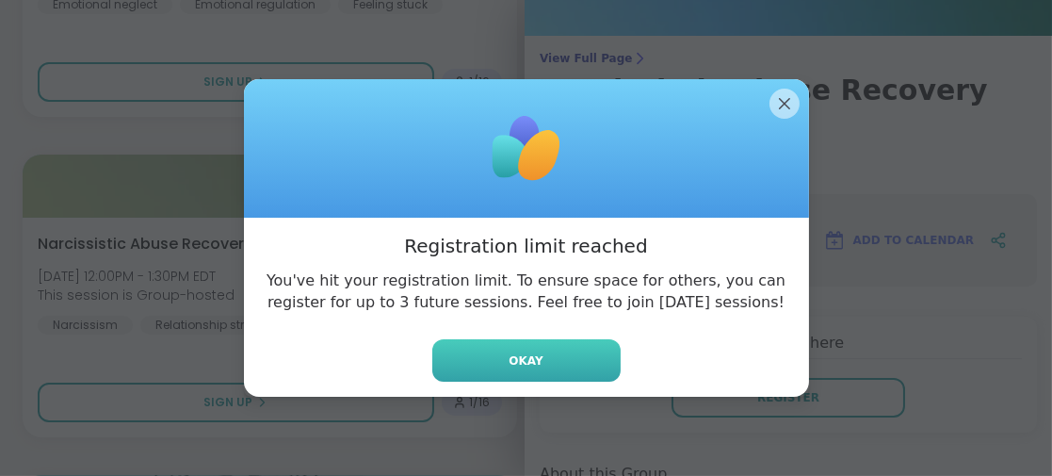
click at [524, 363] on span "Okay" at bounding box center [526, 360] width 34 height 17
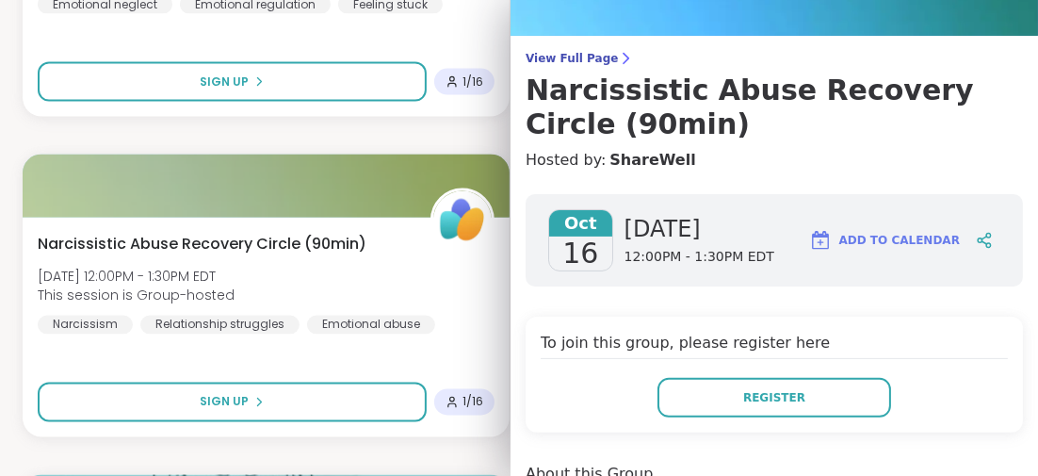
scroll to position [0, 0]
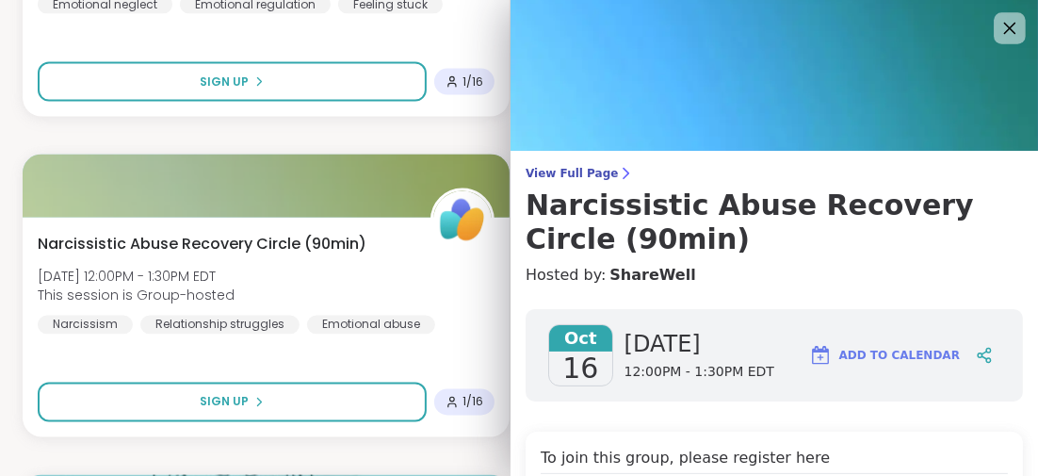
click at [997, 24] on icon at bounding box center [1009, 28] width 24 height 24
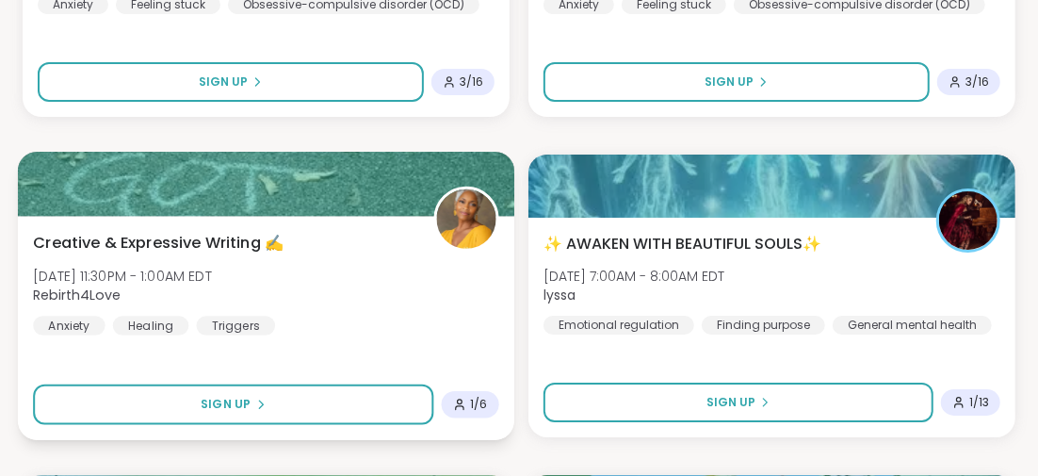
scroll to position [17304, 0]
